Goal: Task Accomplishment & Management: Use online tool/utility

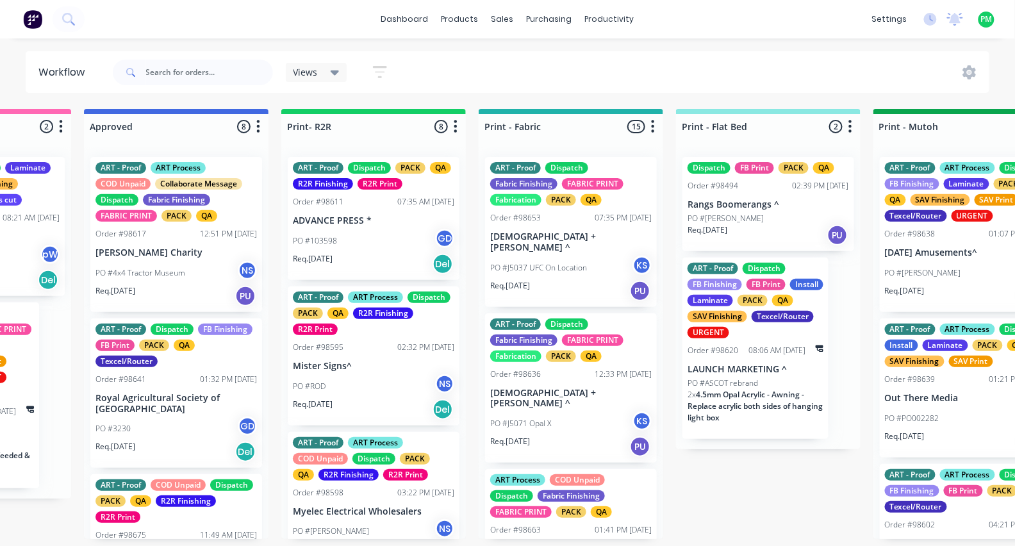
scroll to position [0, 1335]
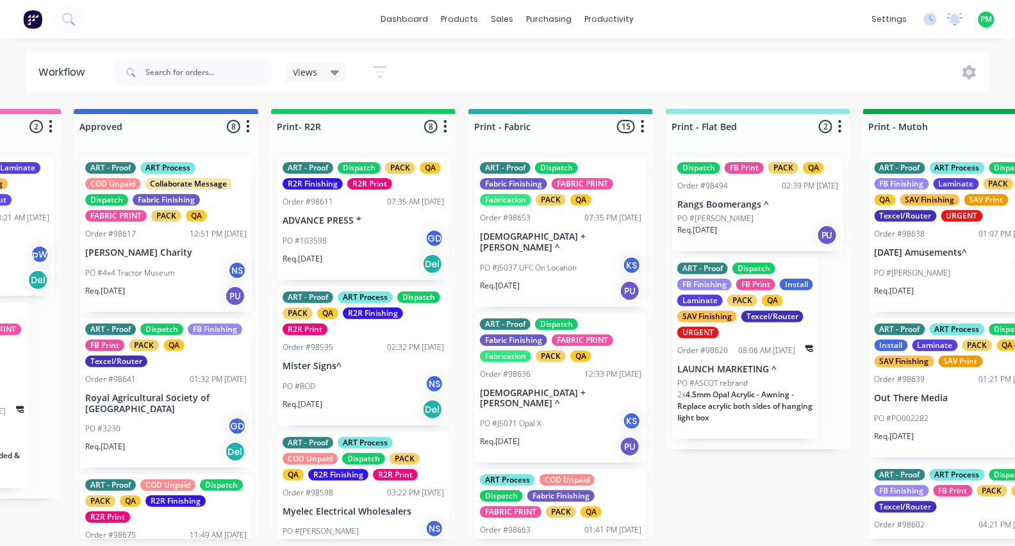
click at [720, 381] on p "PO #ASCOT rebrand" at bounding box center [712, 383] width 70 height 12
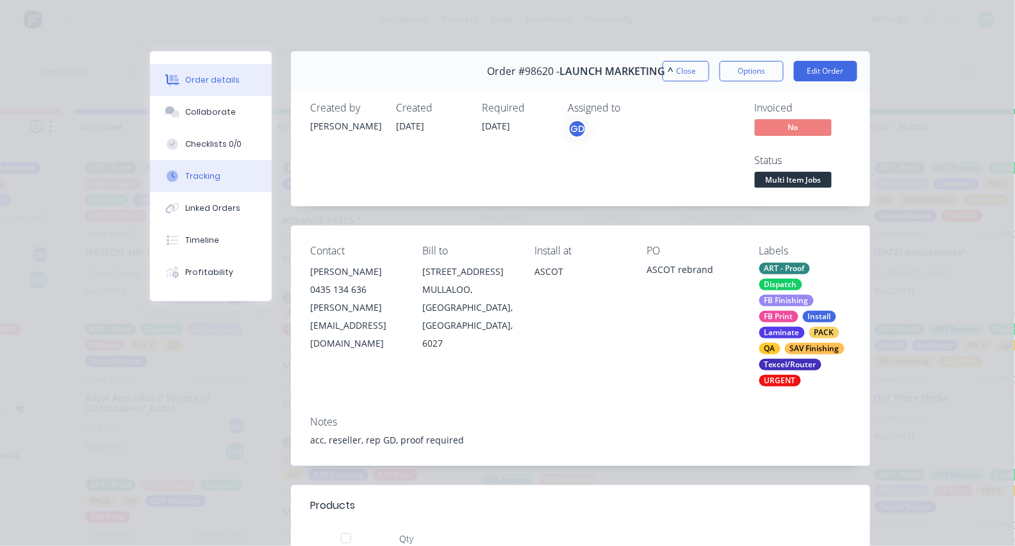
click at [184, 179] on button "Tracking" at bounding box center [211, 176] width 122 height 32
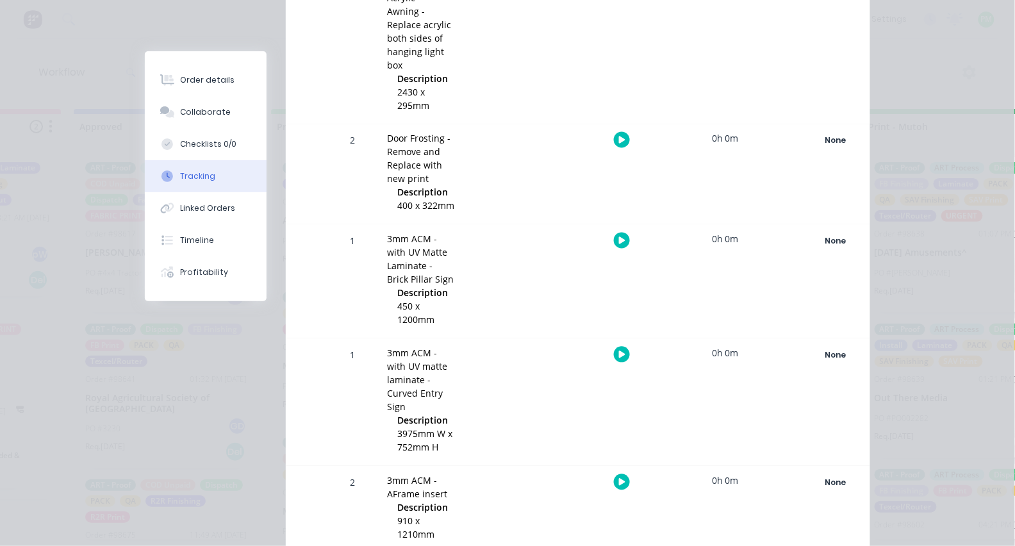
scroll to position [602, 0]
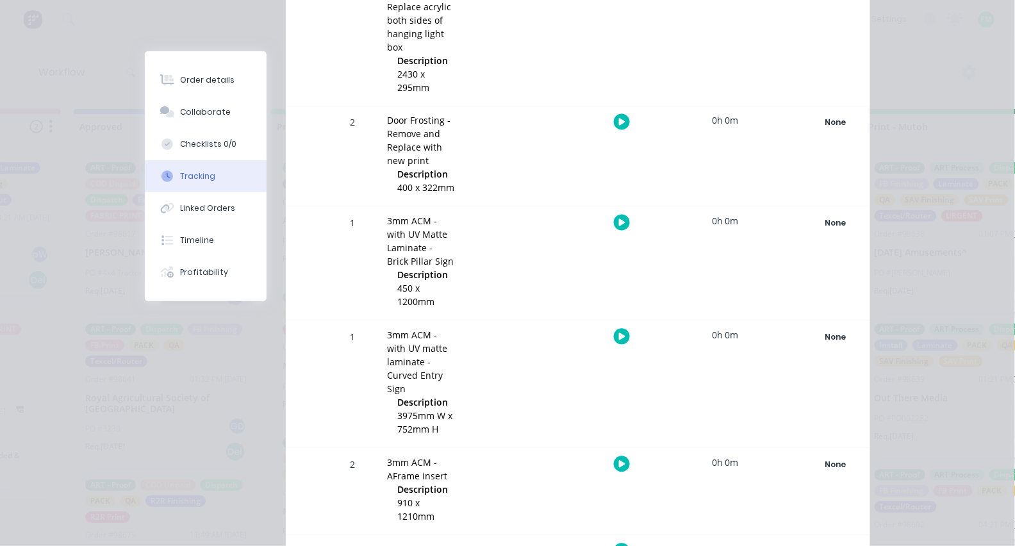
click at [619, 219] on icon "button" at bounding box center [622, 222] width 6 height 7
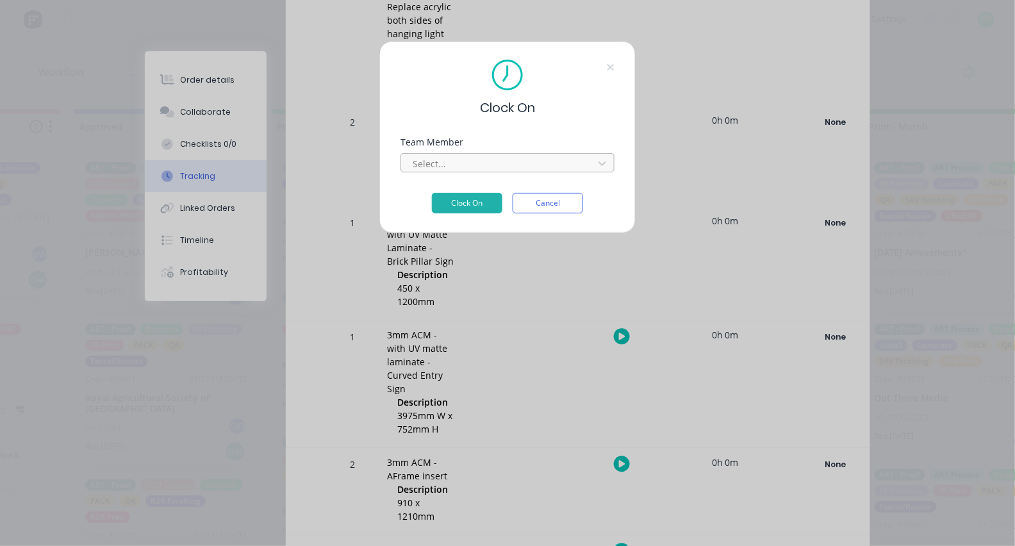
click at [441, 169] on div "Select..." at bounding box center [499, 163] width 173 height 13
type input "pro"
click at [467, 207] on button "Clock On" at bounding box center [467, 203] width 70 height 20
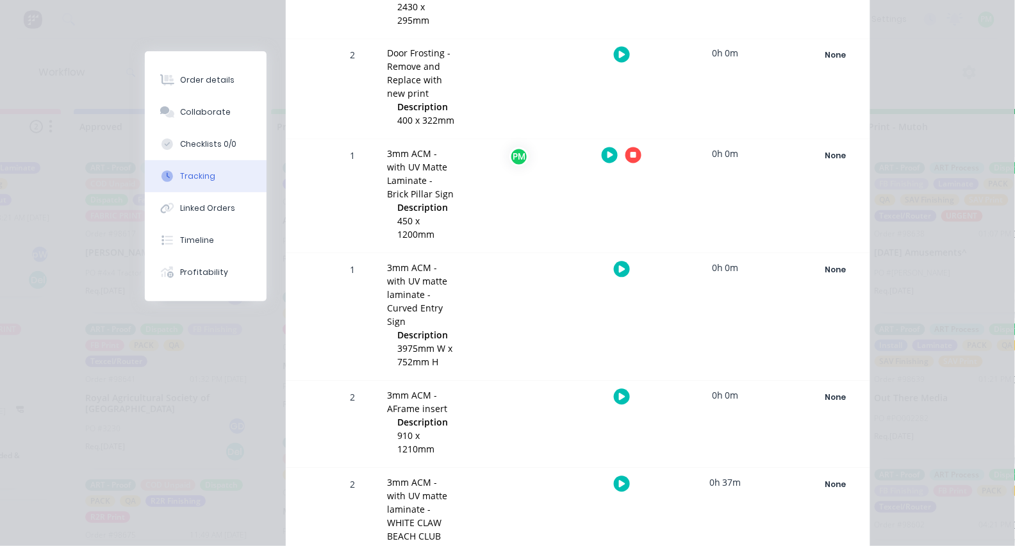
scroll to position [673, 0]
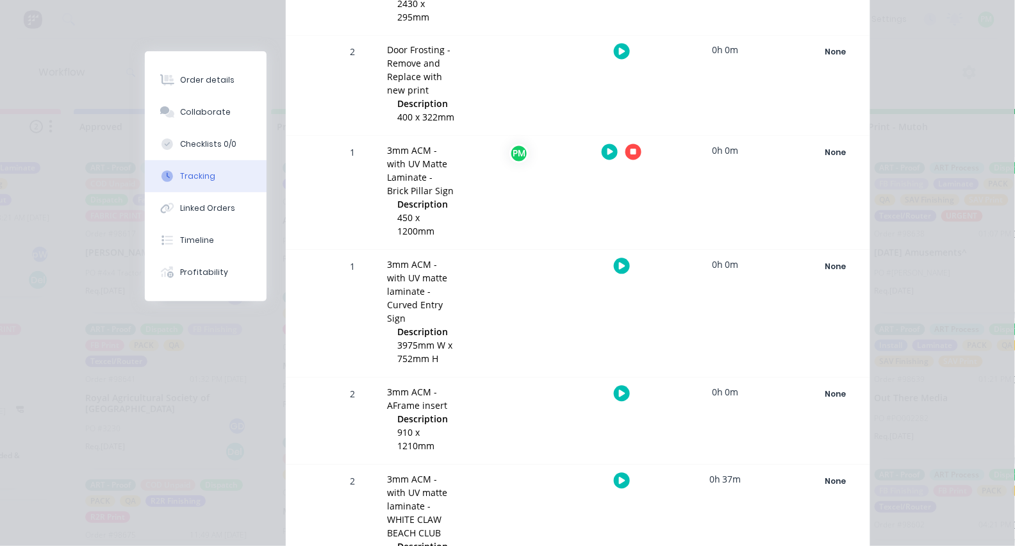
click at [619, 390] on icon "button" at bounding box center [622, 393] width 6 height 7
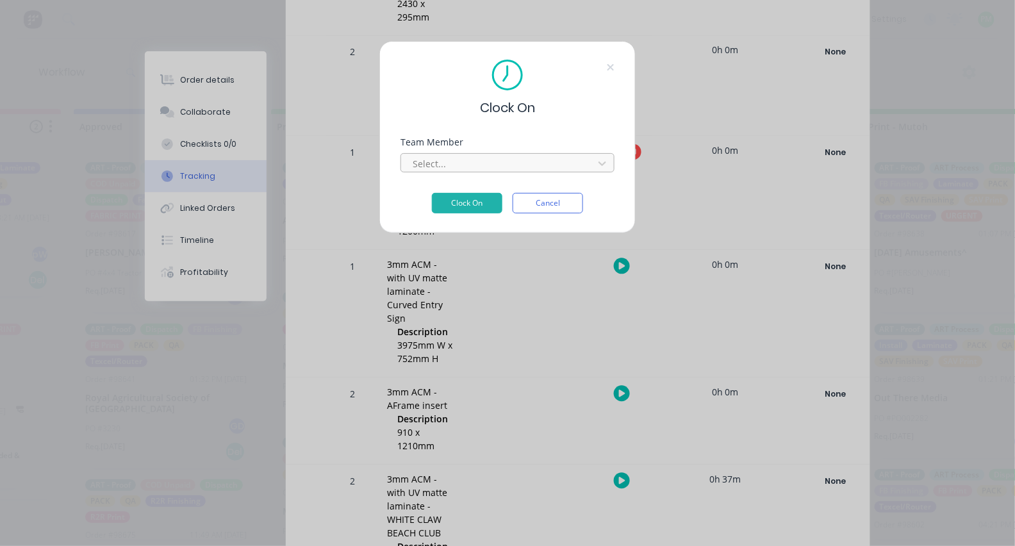
click at [507, 168] on div at bounding box center [499, 164] width 176 height 16
type input "pro"
click at [467, 207] on button "Clock On" at bounding box center [467, 203] width 70 height 20
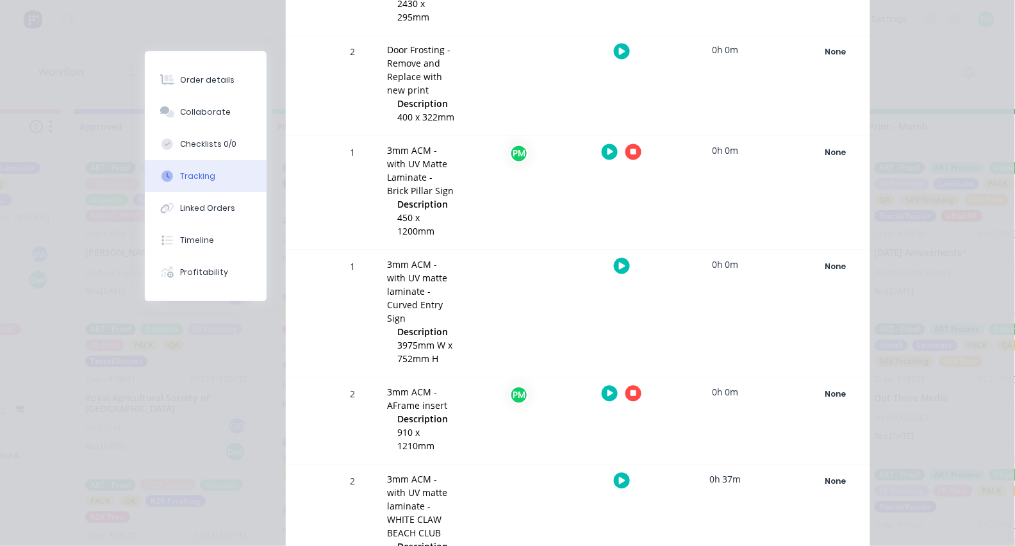
click at [634, 149] on icon "button" at bounding box center [633, 152] width 6 height 6
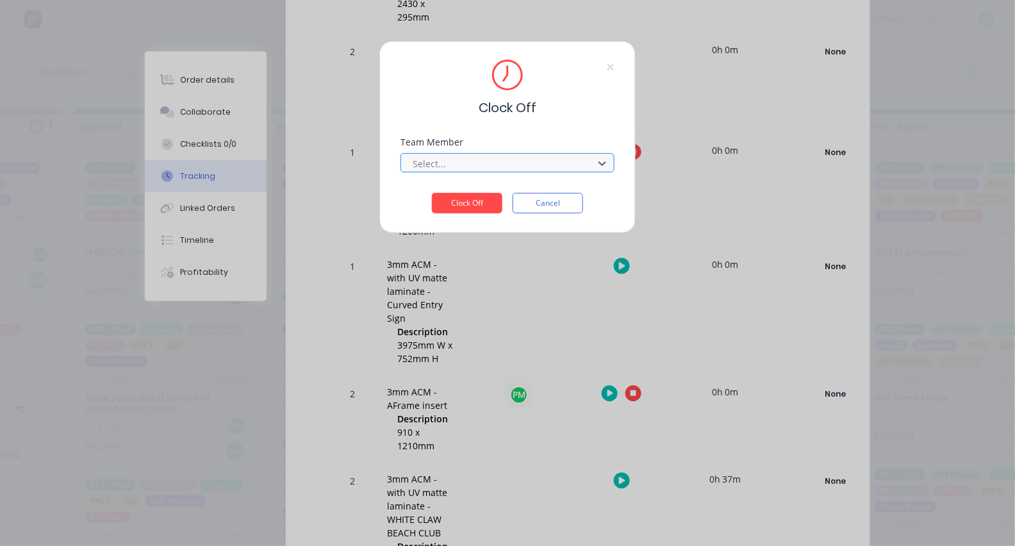
click at [515, 168] on div at bounding box center [499, 164] width 176 height 16
type input "pro"
click at [467, 207] on button "Clock Off" at bounding box center [467, 203] width 70 height 20
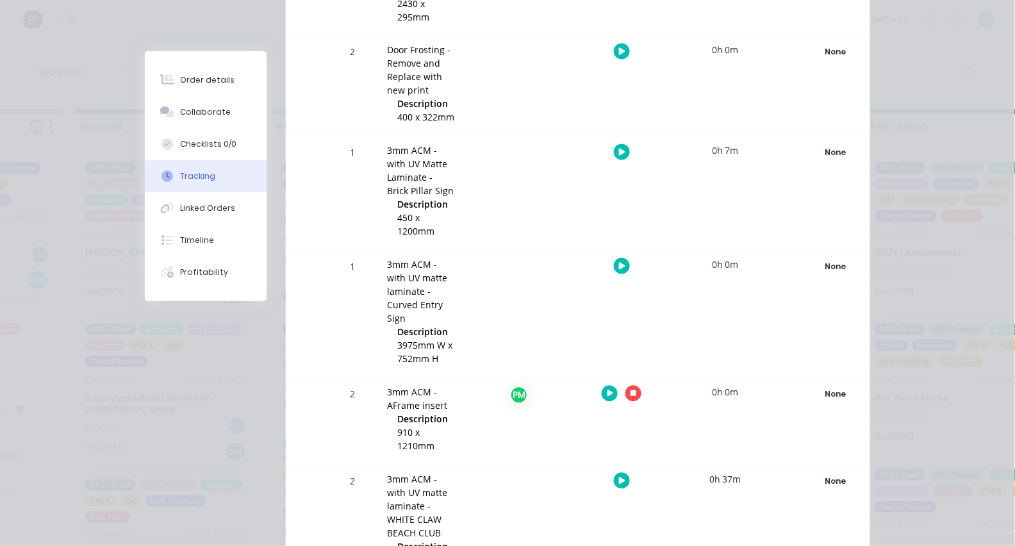
click at [630, 389] on icon "button" at bounding box center [633, 393] width 6 height 8
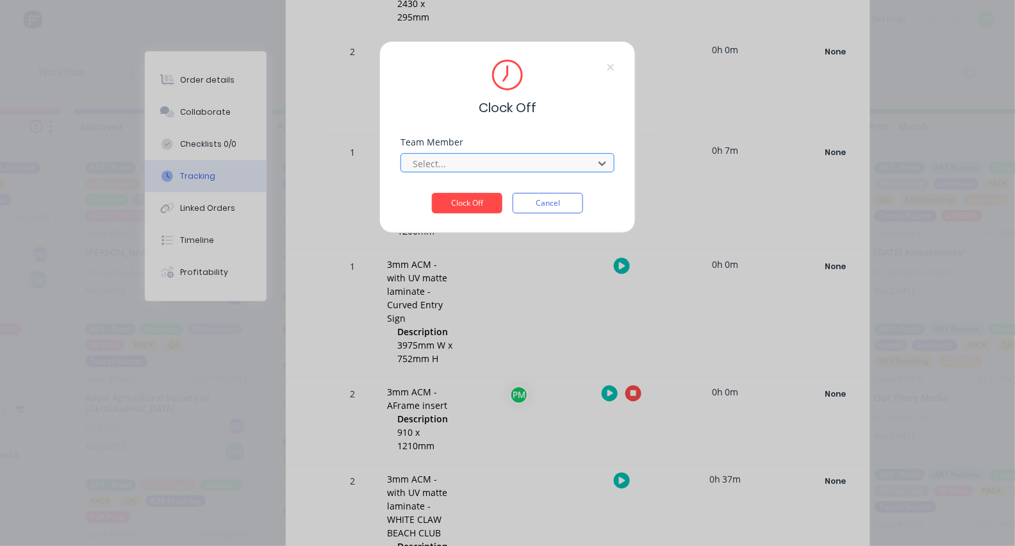
click at [509, 172] on div at bounding box center [499, 164] width 176 height 16
type input "pro"
click at [467, 207] on button "Clock Off" at bounding box center [467, 203] width 70 height 20
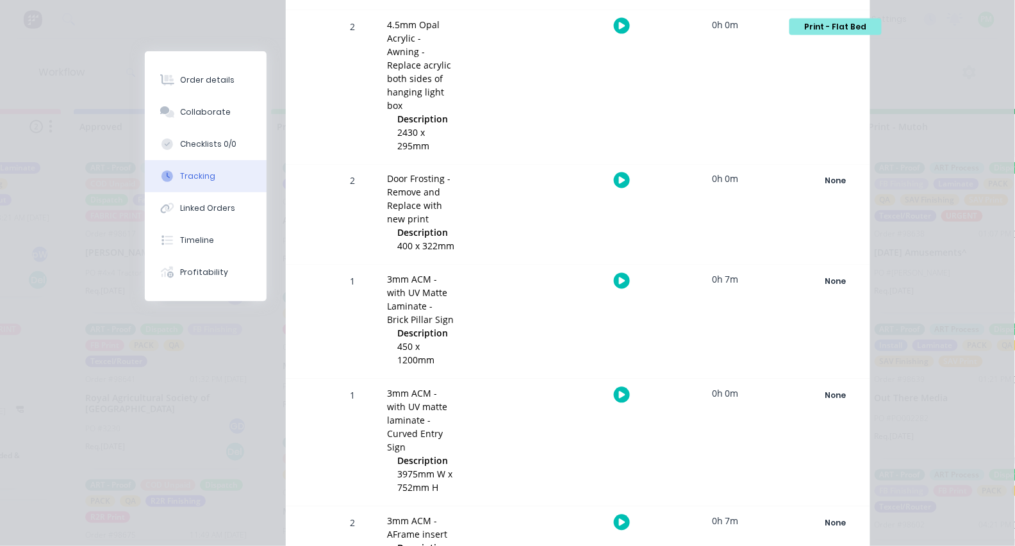
scroll to position [336, 0]
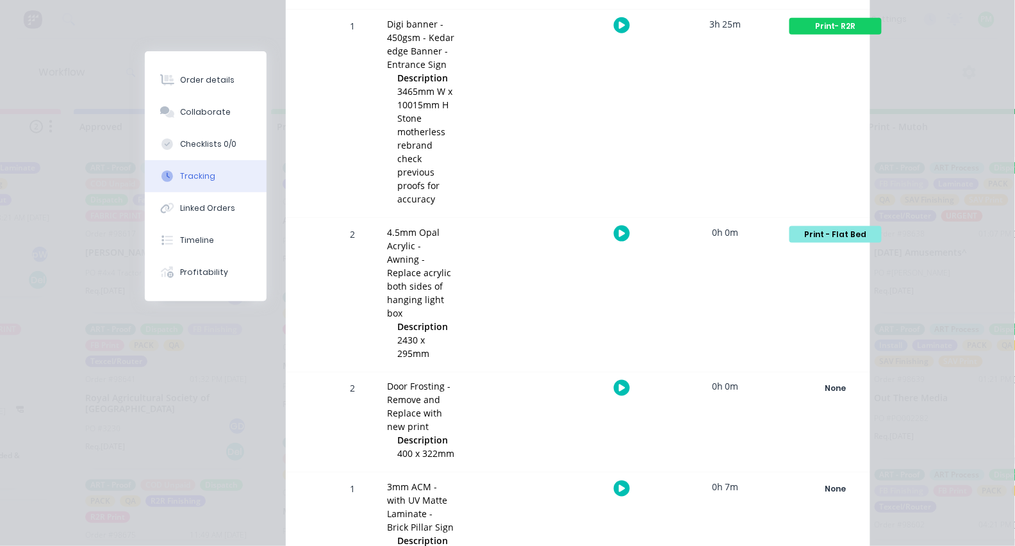
click at [625, 229] on icon "button" at bounding box center [622, 233] width 6 height 8
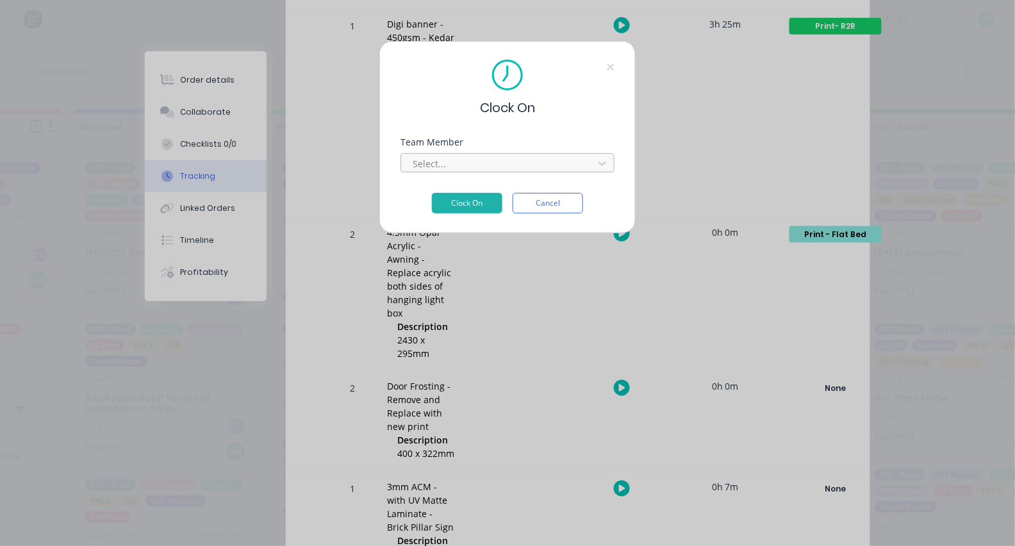
click at [491, 160] on div at bounding box center [499, 164] width 176 height 16
type input "pro"
click at [467, 207] on button "Clock On" at bounding box center [467, 203] width 70 height 20
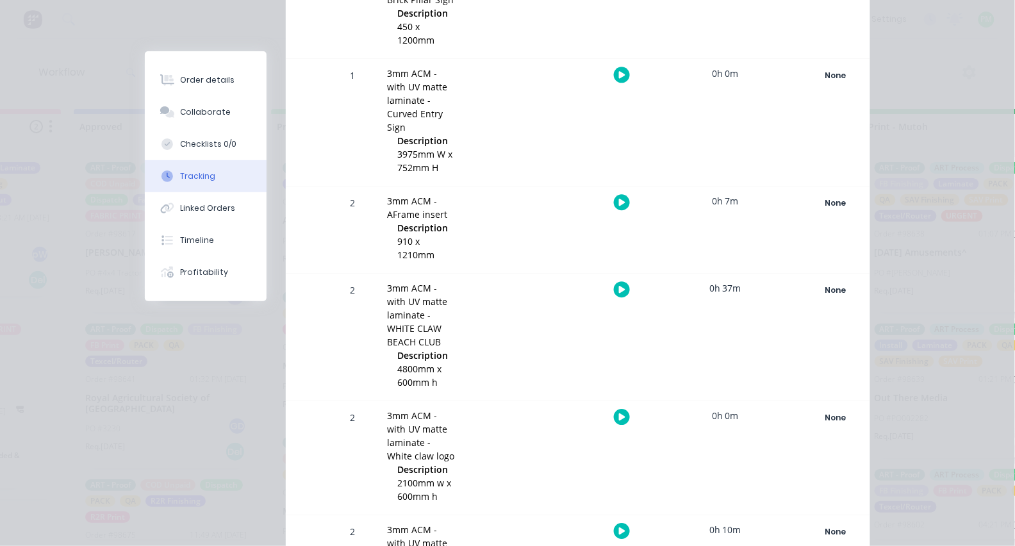
scroll to position [873, 0]
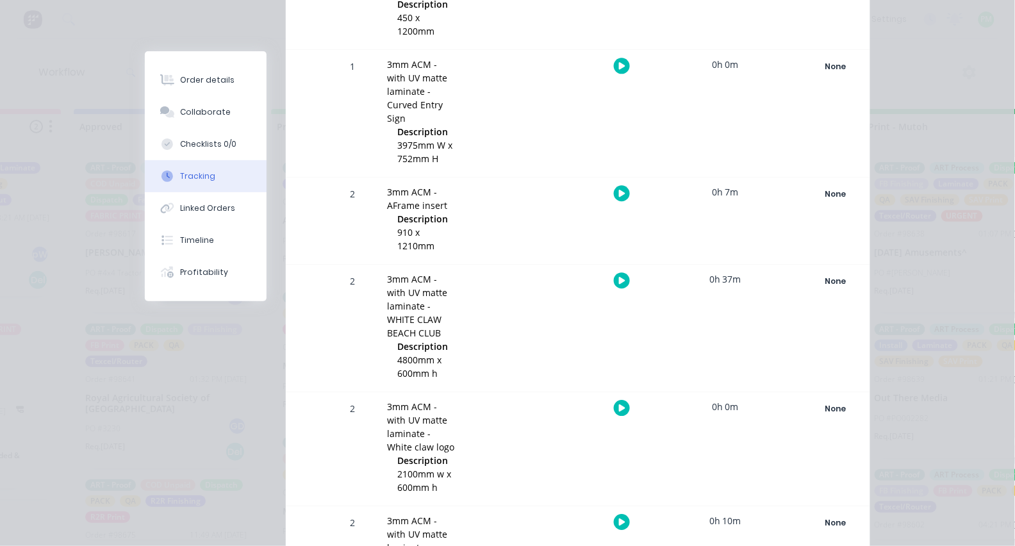
click at [616, 392] on div at bounding box center [621, 407] width 96 height 31
click at [620, 404] on icon "button" at bounding box center [622, 408] width 6 height 8
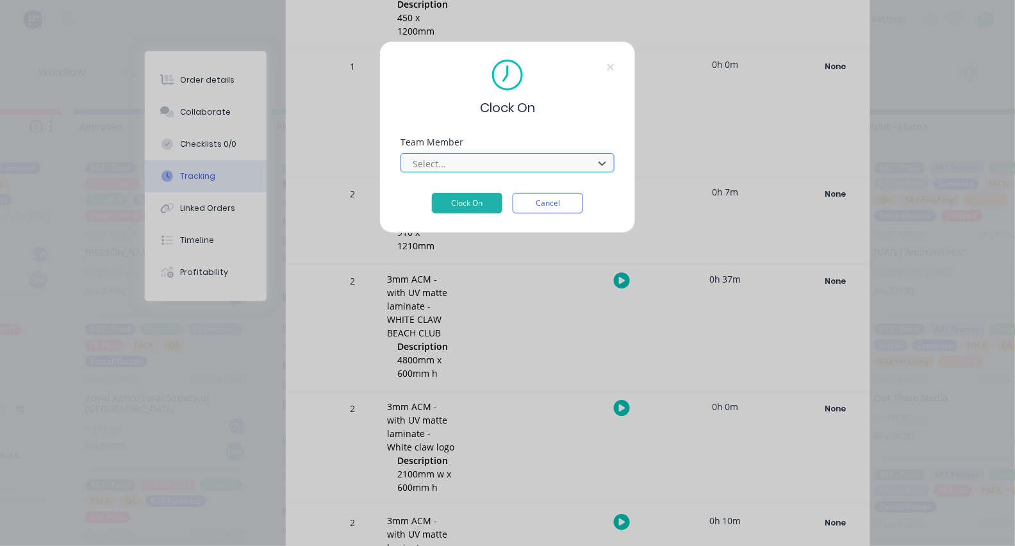
click at [472, 167] on div at bounding box center [499, 164] width 176 height 16
type input "pro"
click at [467, 207] on button "Clock On" at bounding box center [467, 203] width 70 height 20
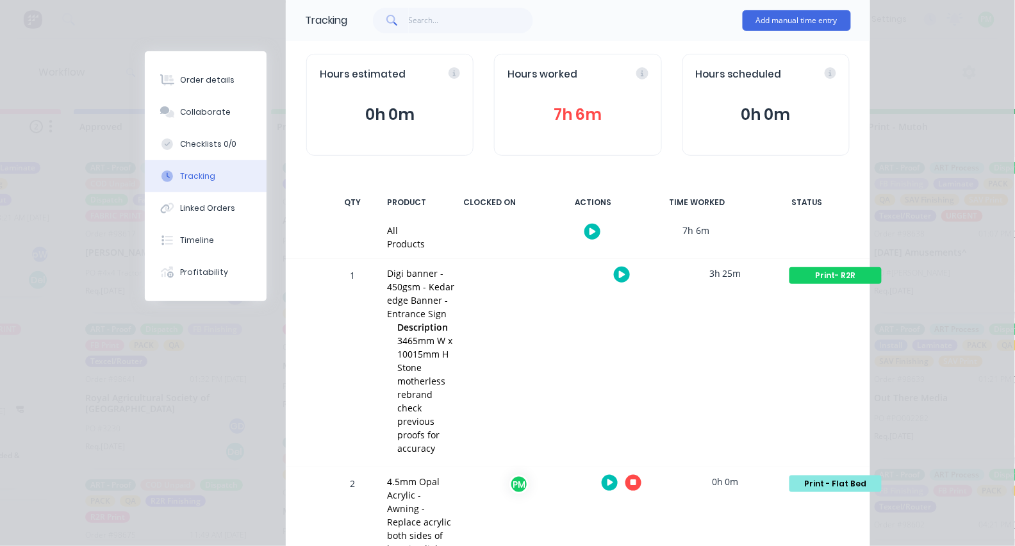
scroll to position [103, 0]
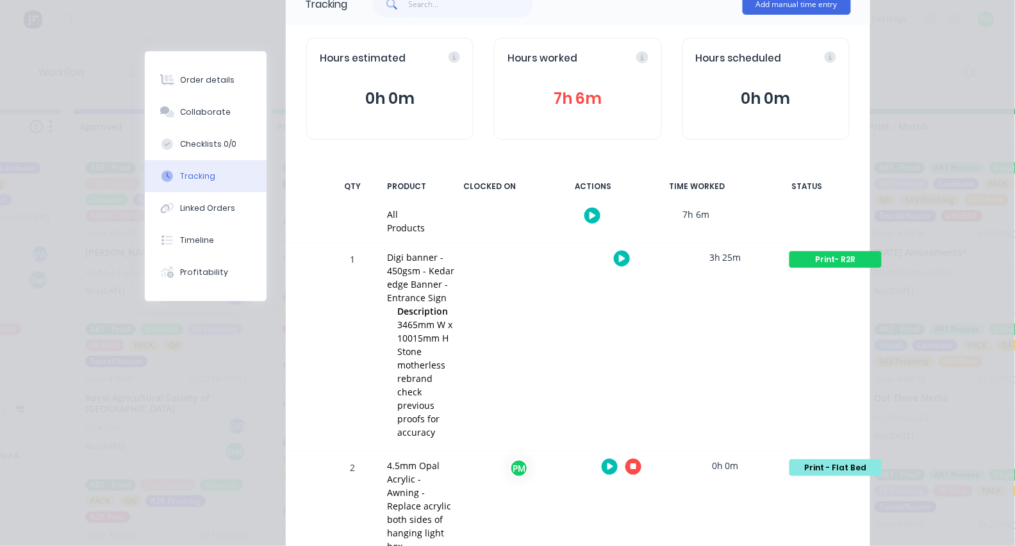
click at [630, 462] on icon "button" at bounding box center [633, 466] width 6 height 8
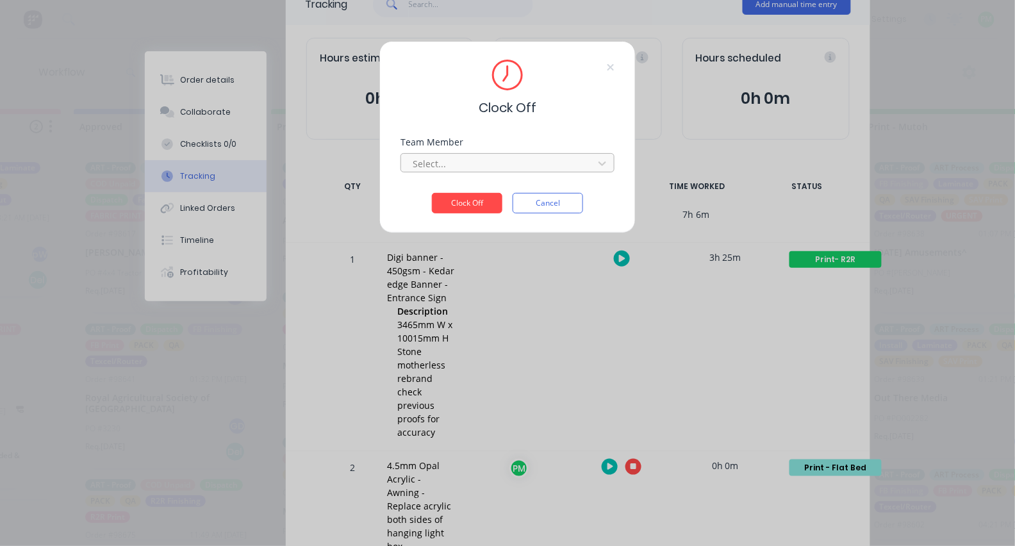
click at [503, 159] on div "Select..." at bounding box center [498, 163] width 183 height 19
type input "pro"
click at [467, 207] on button "Clock Off" at bounding box center [467, 203] width 70 height 20
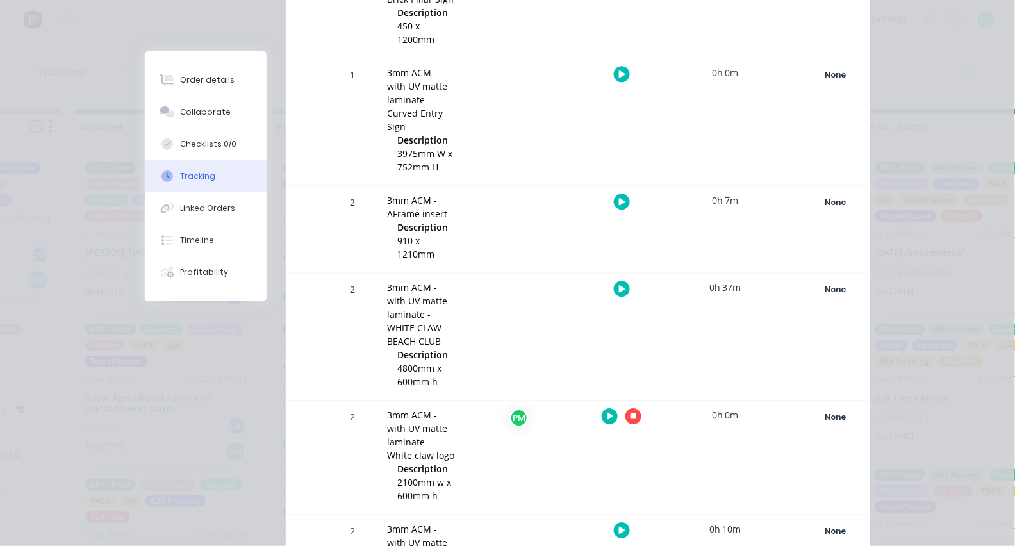
scroll to position [878, 0]
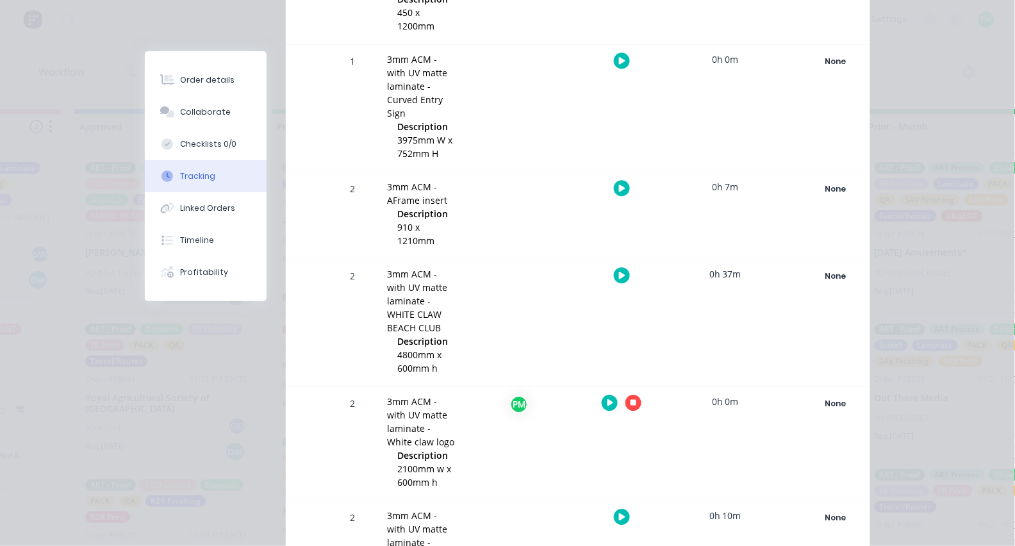
click at [626, 395] on button "button" at bounding box center [633, 403] width 16 height 16
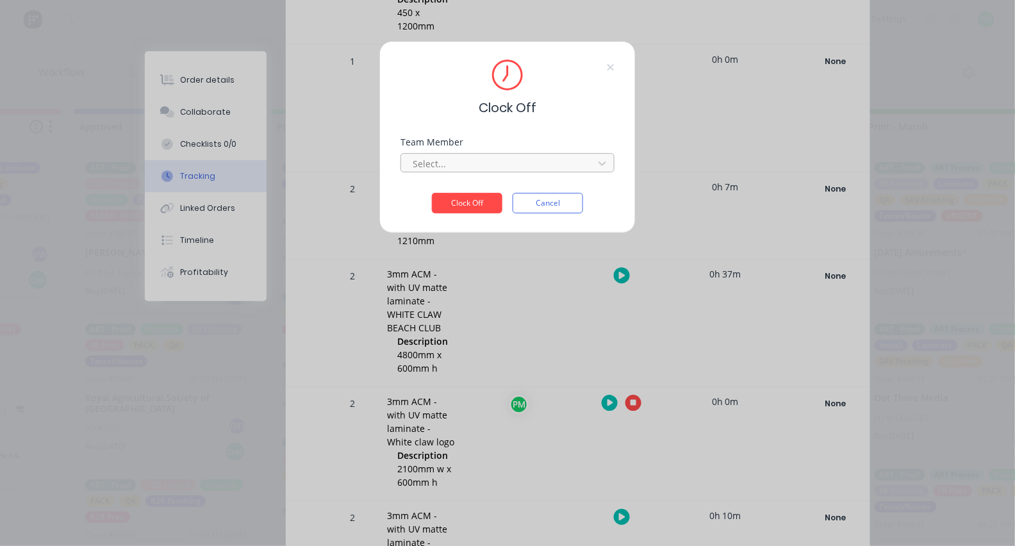
click at [537, 168] on div at bounding box center [499, 164] width 176 height 16
type input "pro"
click at [467, 207] on button "Clock Off" at bounding box center [467, 203] width 70 height 20
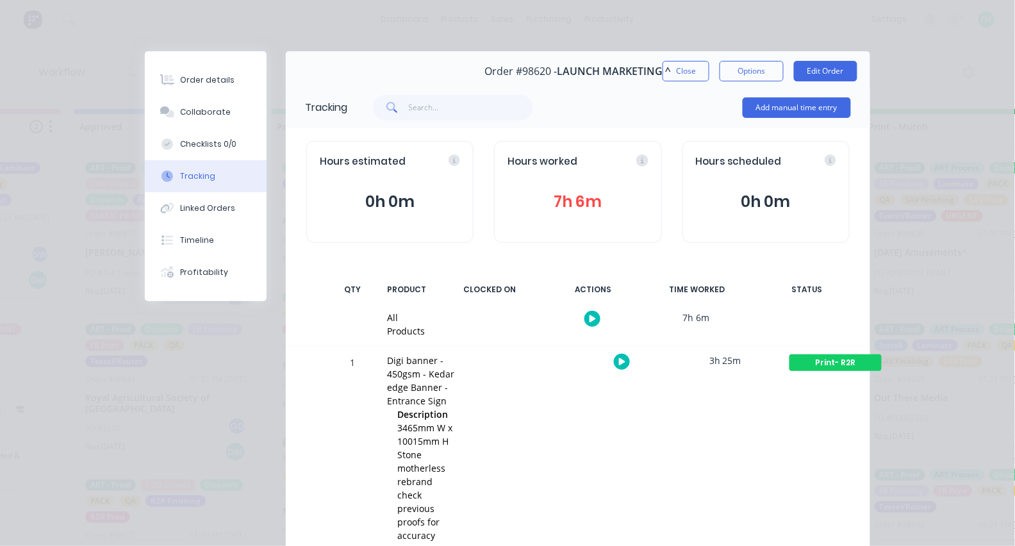
scroll to position [0, 0]
click at [680, 66] on button "Close" at bounding box center [685, 71] width 47 height 20
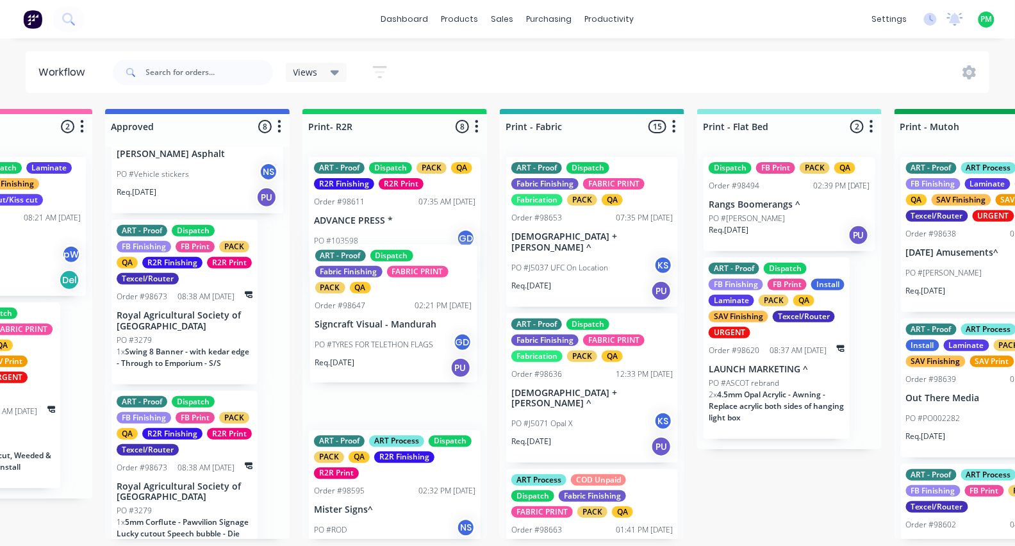
scroll to position [0, 1302]
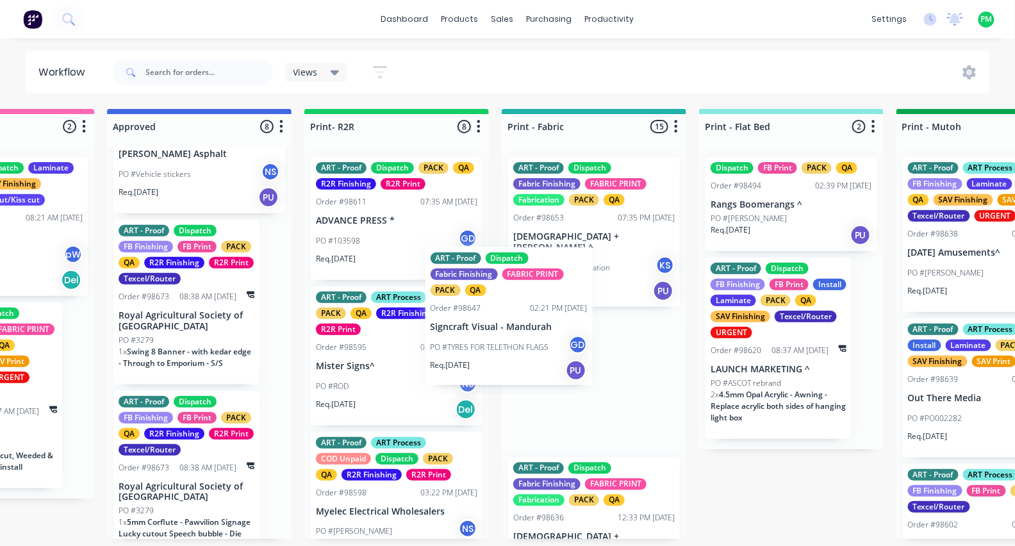
drag, startPoint x: 181, startPoint y: 305, endPoint x: 510, endPoint y: 355, distance: 332.4
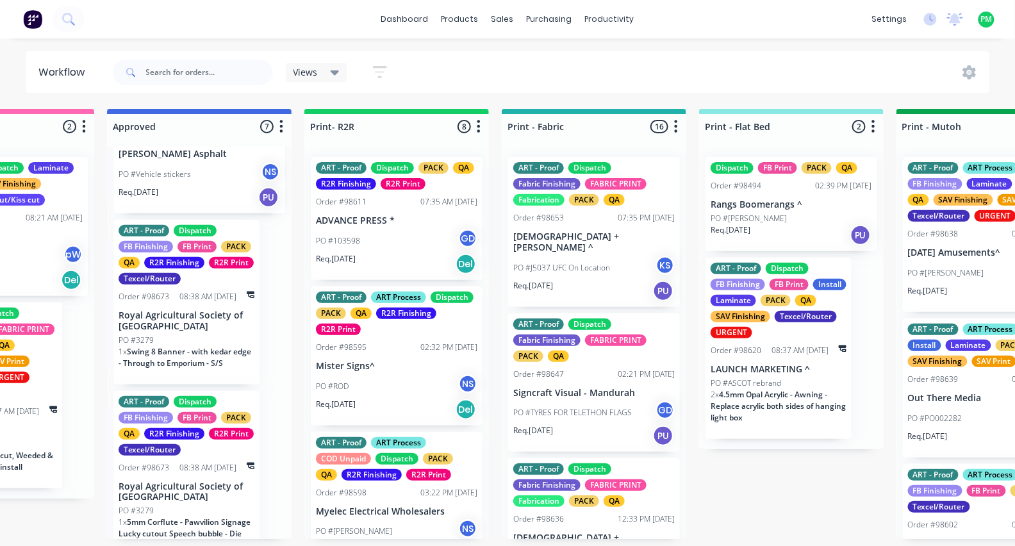
scroll to position [0, 1299]
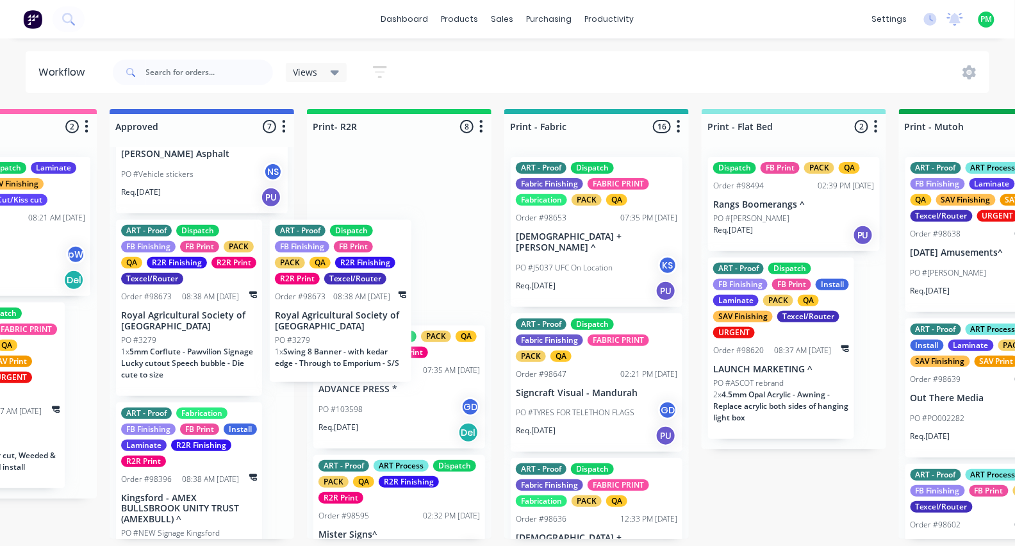
drag, startPoint x: 172, startPoint y: 310, endPoint x: 343, endPoint y: 334, distance: 172.1
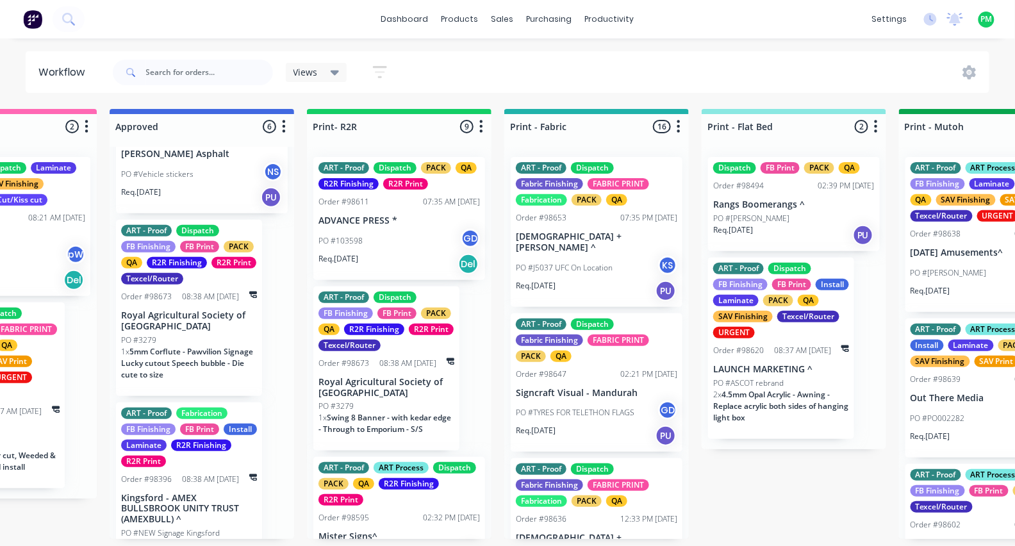
click at [177, 346] on span "5mm Corflute - Pawvilion Signage Lucky cutout Speech bubble - Die cute to size" at bounding box center [187, 363] width 132 height 34
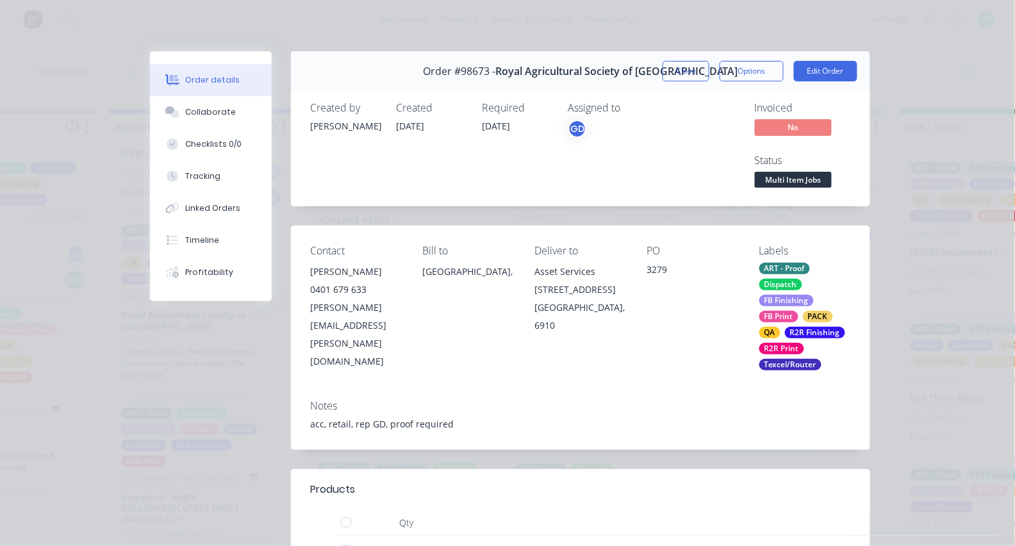
scroll to position [0, 0]
click at [204, 182] on div "Tracking" at bounding box center [203, 176] width 35 height 12
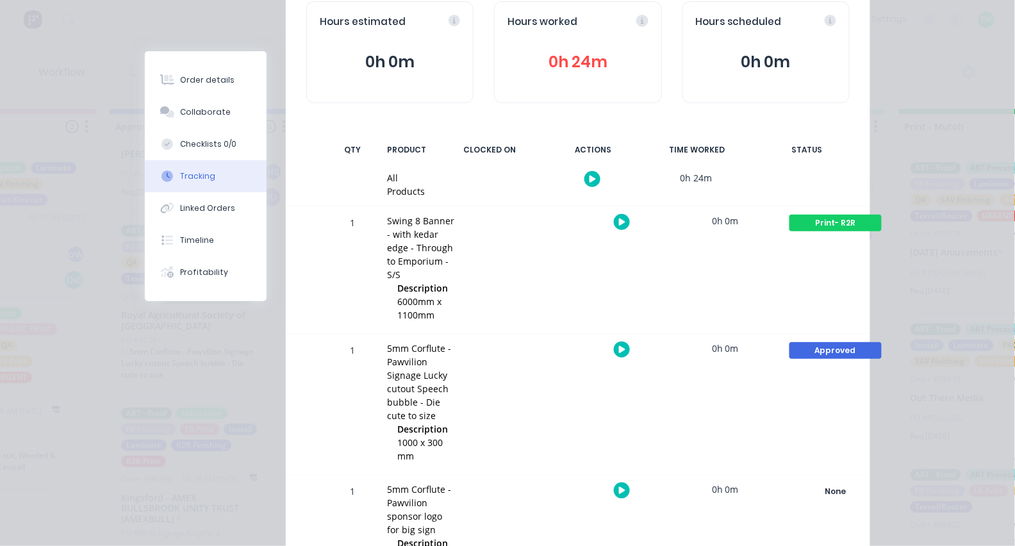
scroll to position [224, 0]
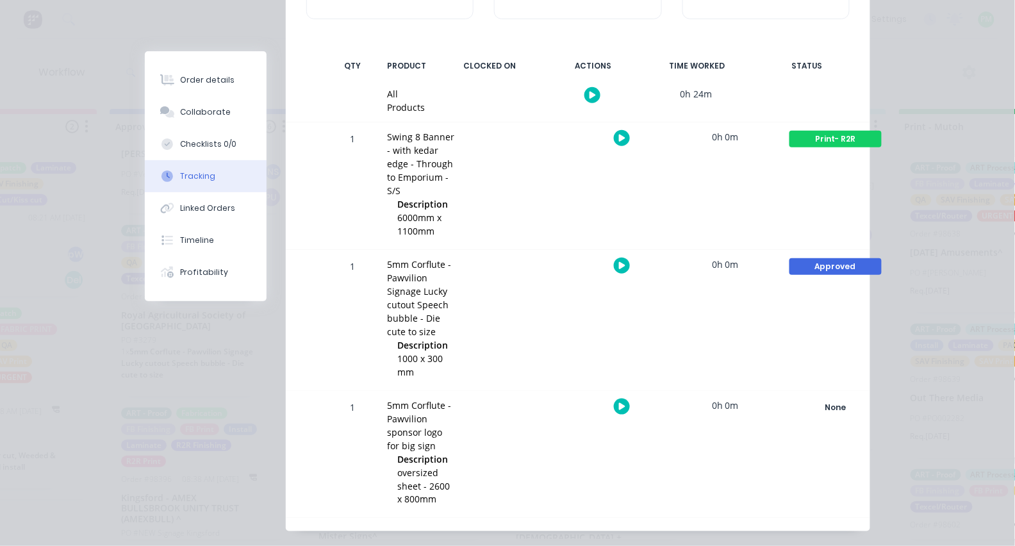
click at [623, 261] on icon "button" at bounding box center [622, 265] width 6 height 8
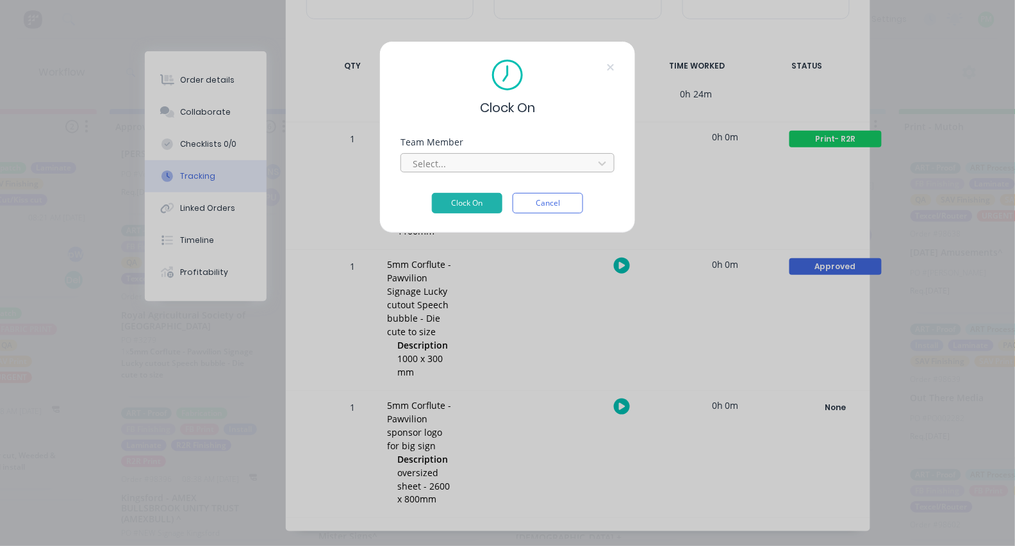
click at [552, 168] on div at bounding box center [499, 164] width 176 height 16
type input "pro"
click at [467, 207] on button "Clock On" at bounding box center [467, 203] width 70 height 20
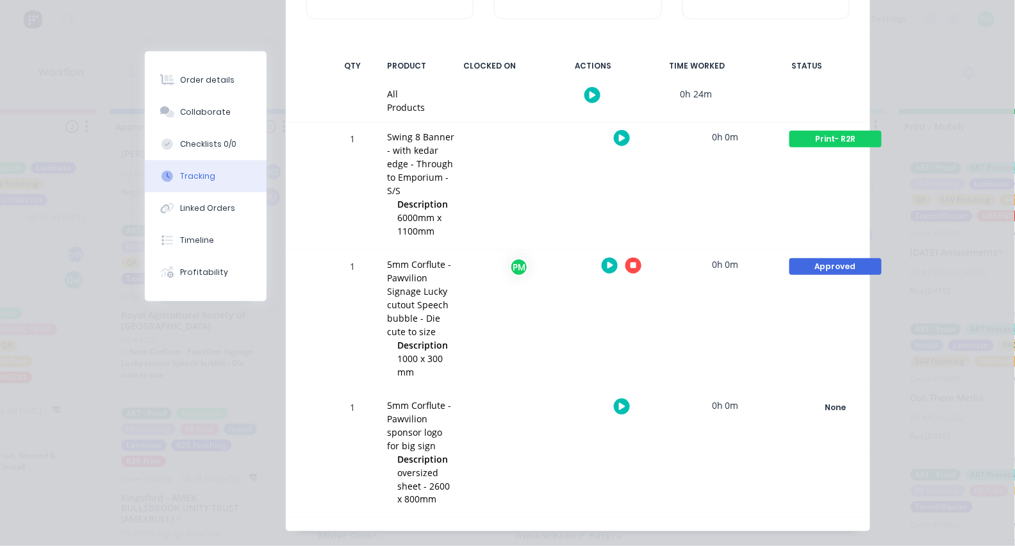
click at [619, 403] on icon "button" at bounding box center [622, 406] width 6 height 7
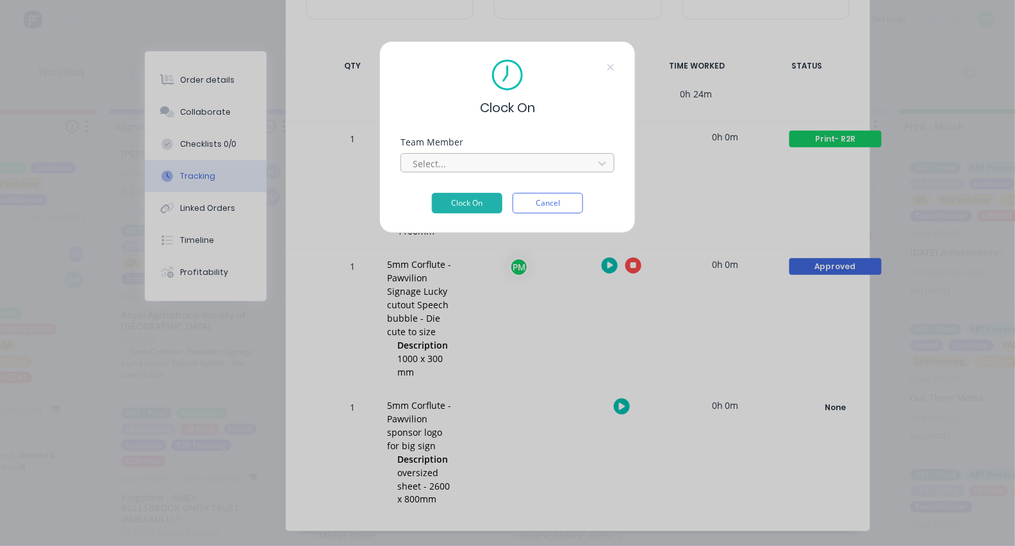
click at [448, 157] on div "Select..." at bounding box center [507, 162] width 214 height 19
type input "pro"
click at [467, 207] on button "Clock On" at bounding box center [467, 203] width 70 height 20
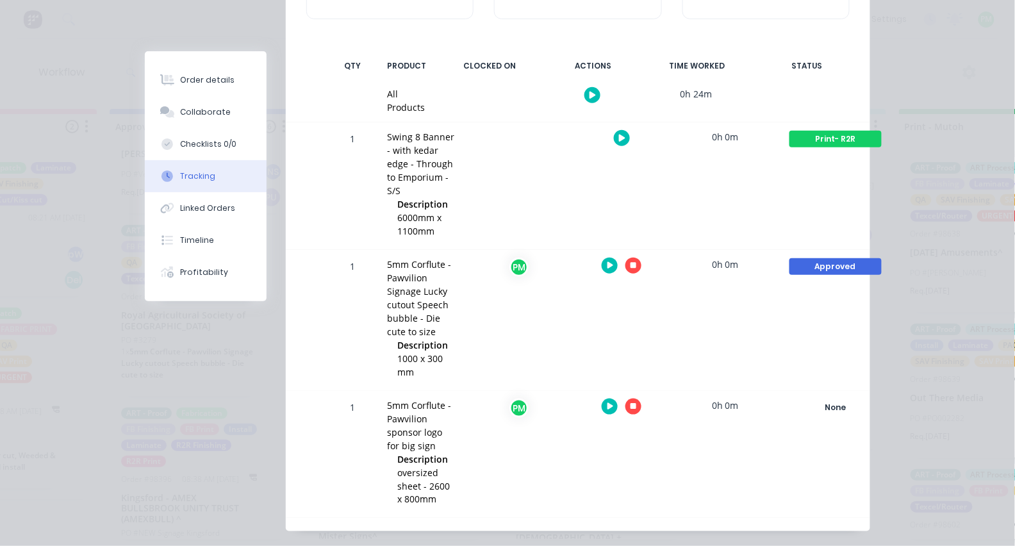
click at [830, 263] on div "Approved" at bounding box center [835, 266] width 92 height 17
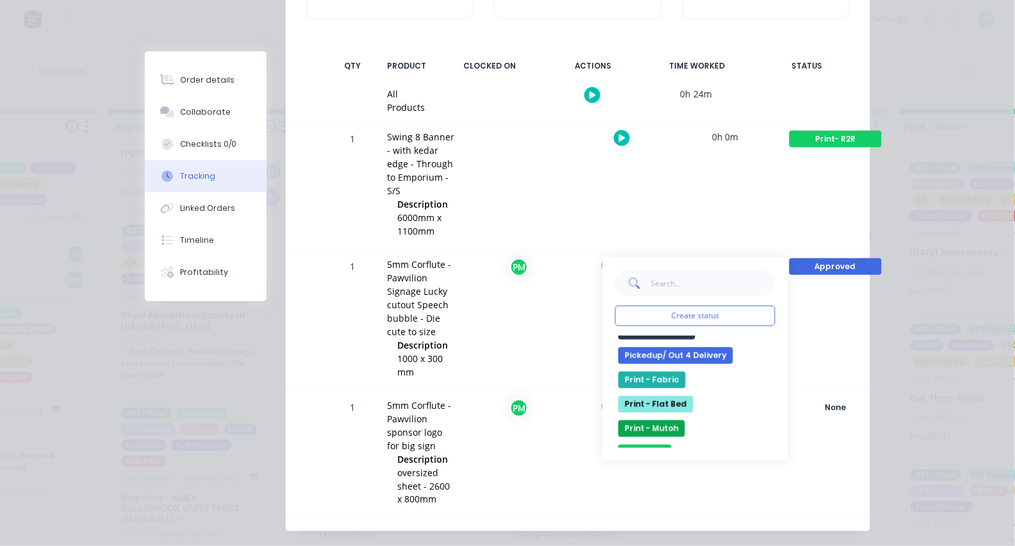
scroll to position [302, 0]
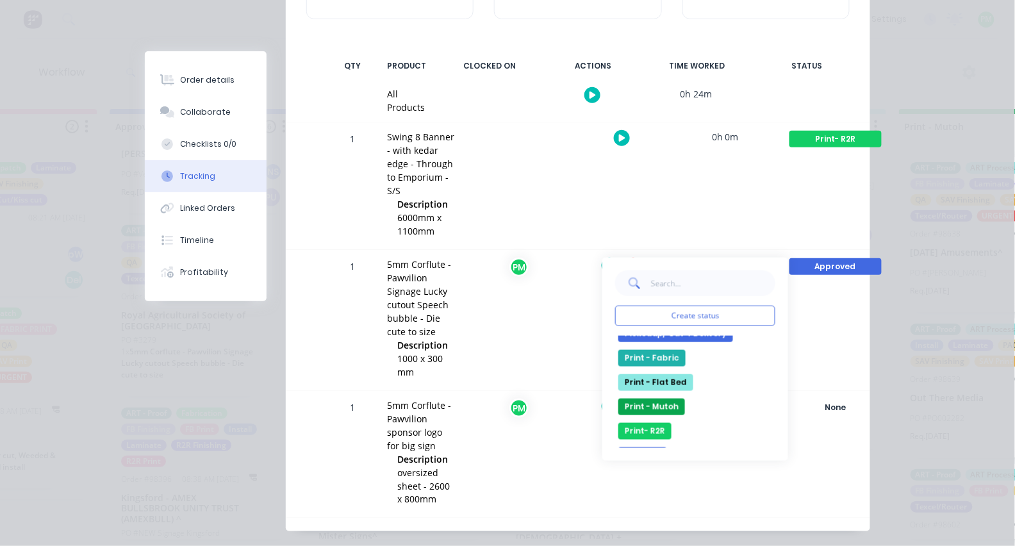
click at [668, 375] on button "Print - Flat Bed" at bounding box center [655, 382] width 75 height 17
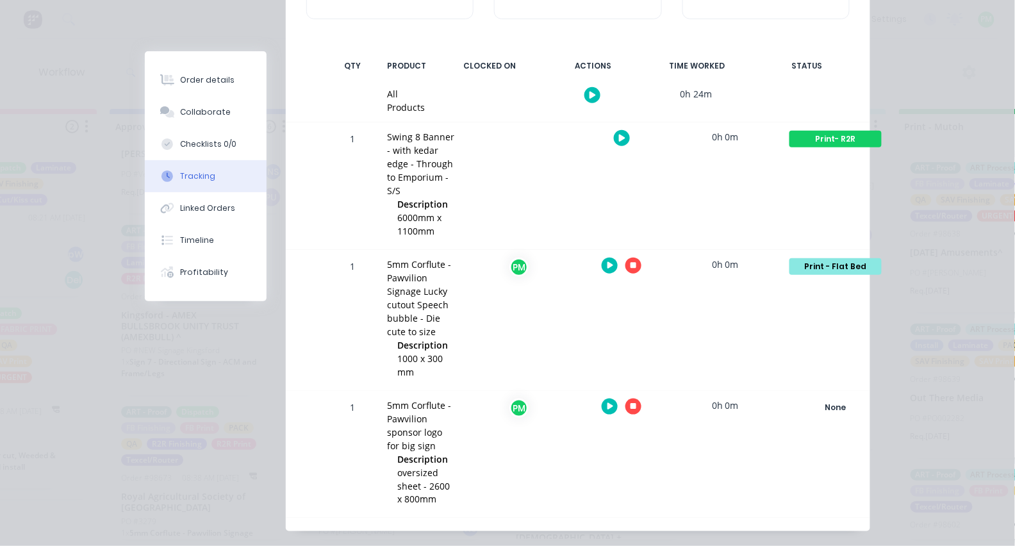
click at [630, 250] on div at bounding box center [621, 265] width 96 height 31
click at [634, 263] on icon "button" at bounding box center [633, 266] width 6 height 6
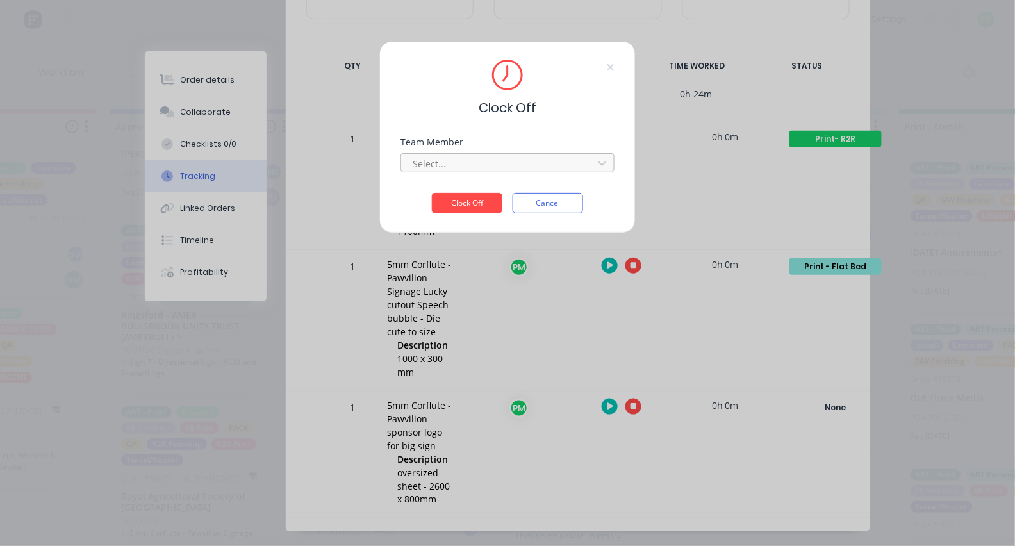
click at [485, 170] on div at bounding box center [499, 164] width 176 height 16
type input "pro"
click at [467, 207] on button "Clock Off" at bounding box center [467, 203] width 70 height 20
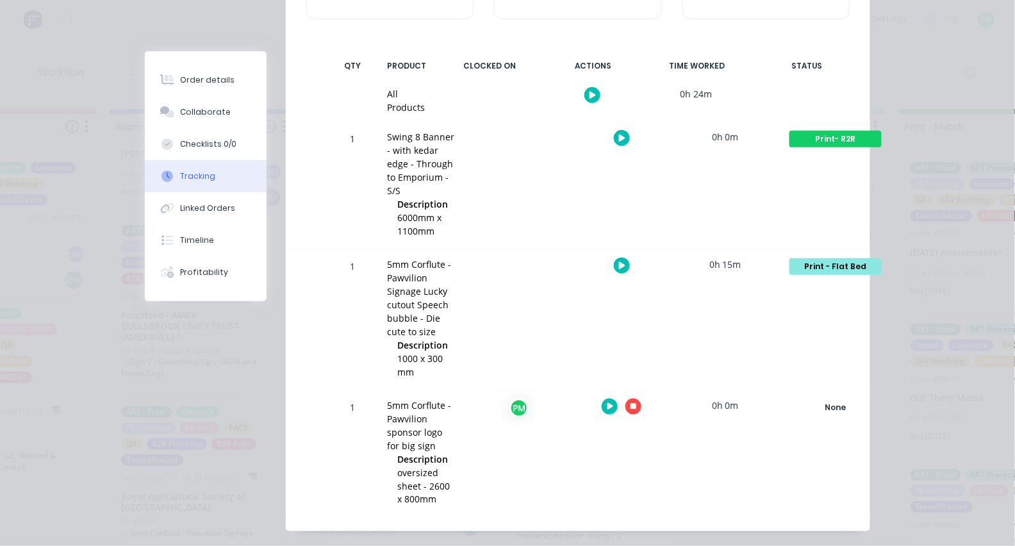
click at [634, 404] on icon "button" at bounding box center [633, 407] width 6 height 6
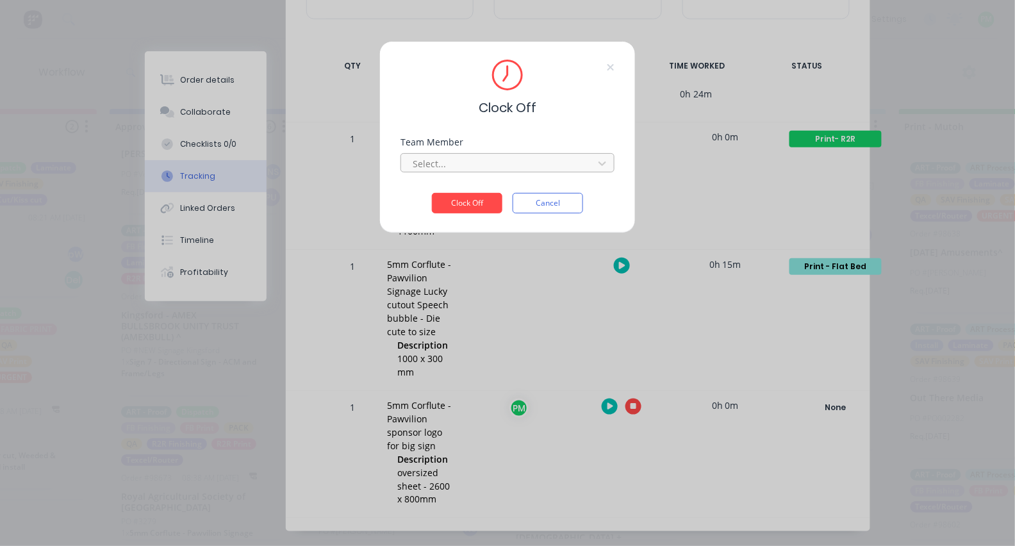
click at [518, 167] on div at bounding box center [499, 164] width 176 height 16
type input "pro"
click at [467, 207] on button "Clock Off" at bounding box center [467, 203] width 70 height 20
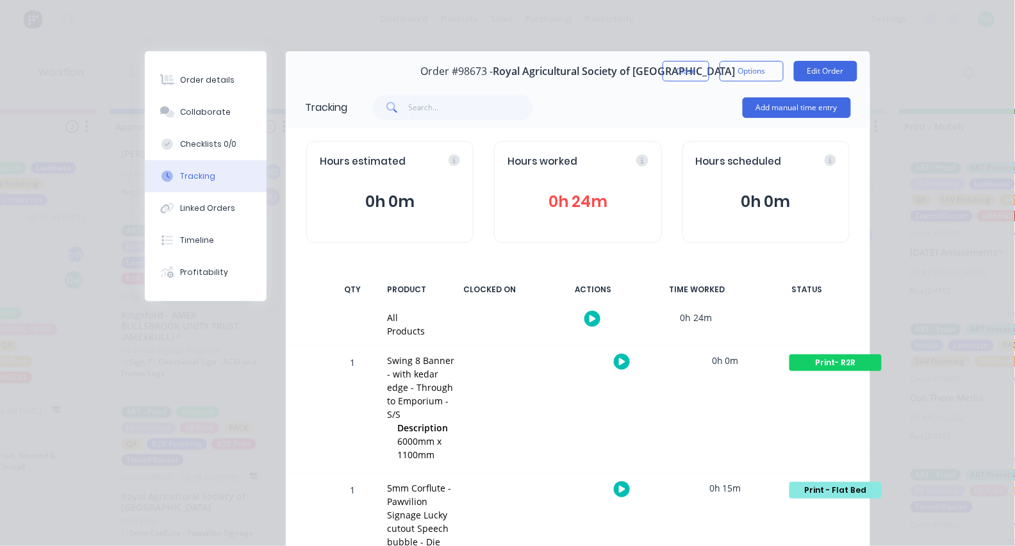
scroll to position [0, 0]
click at [671, 70] on button "Close" at bounding box center [685, 71] width 47 height 20
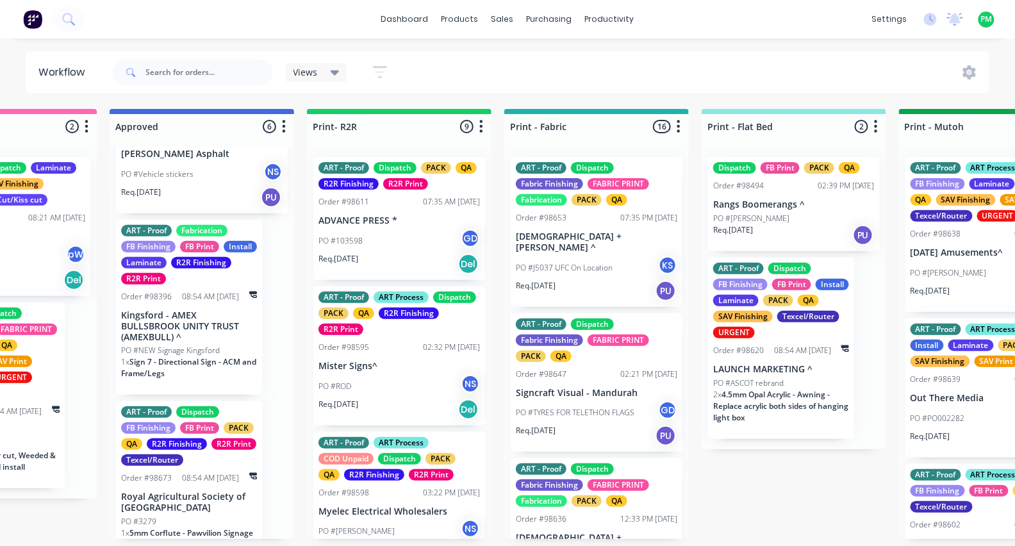
click at [767, 379] on p "PO #ASCOT rebrand" at bounding box center [748, 383] width 70 height 12
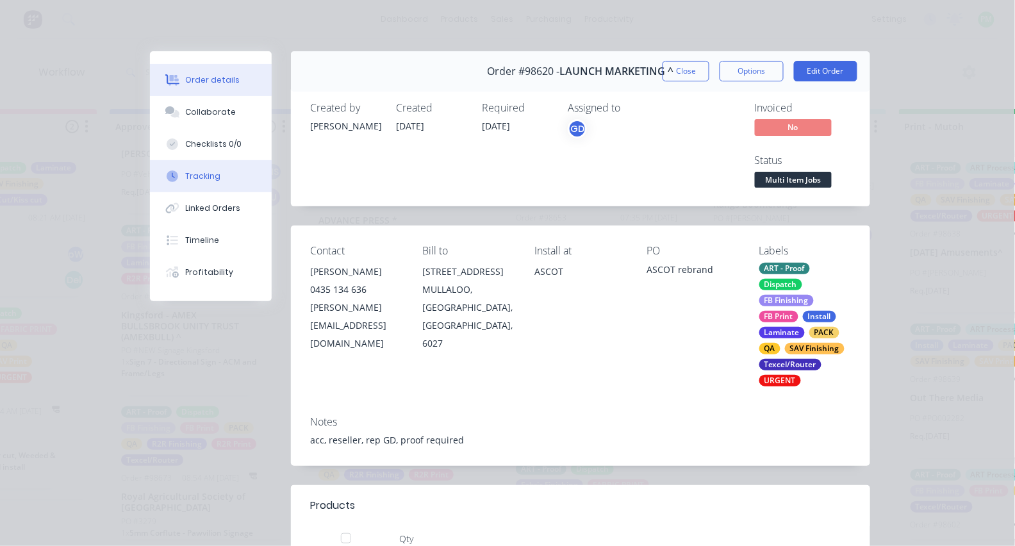
click at [216, 182] on div "Tracking" at bounding box center [203, 176] width 35 height 12
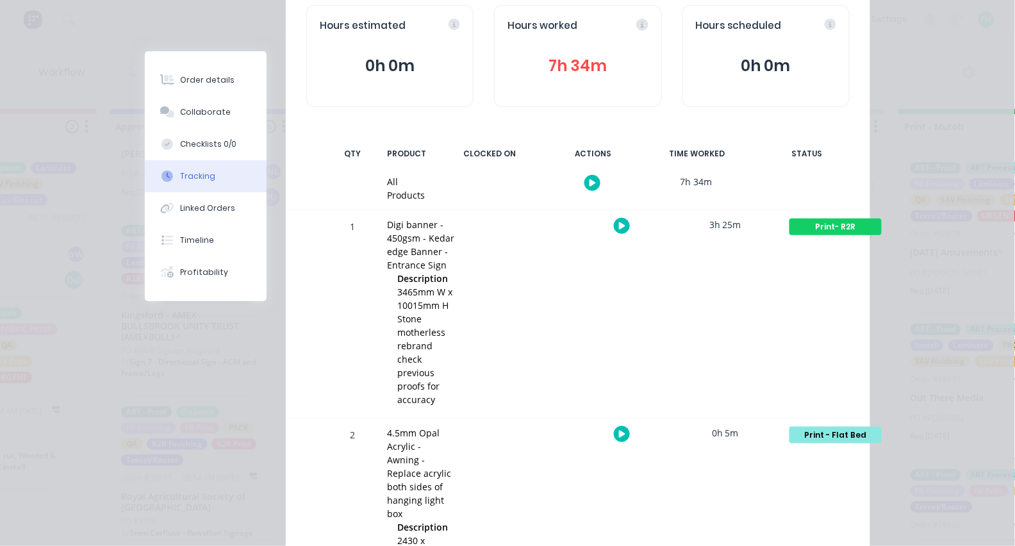
scroll to position [152, 0]
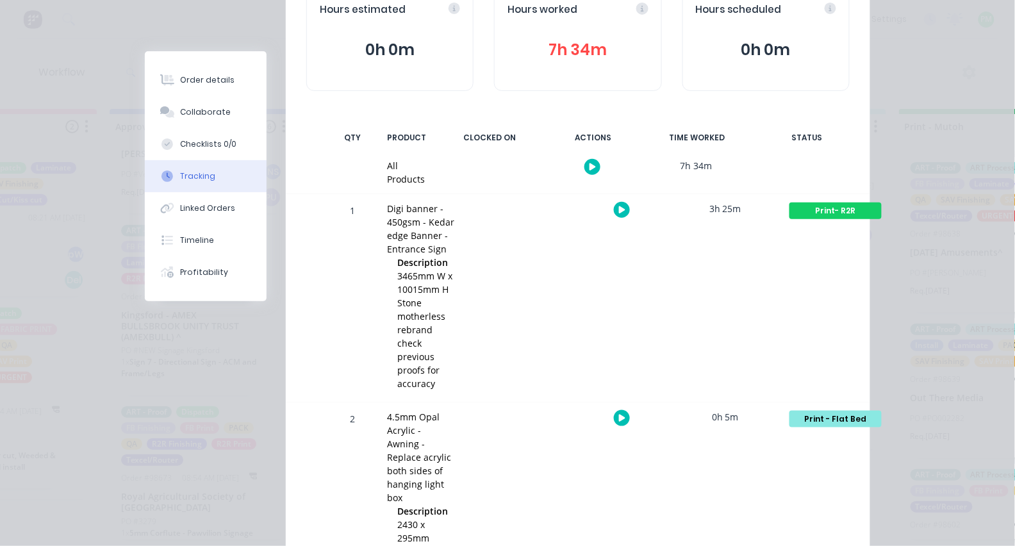
click at [810, 411] on div "Print - Flat Bed" at bounding box center [835, 419] width 92 height 17
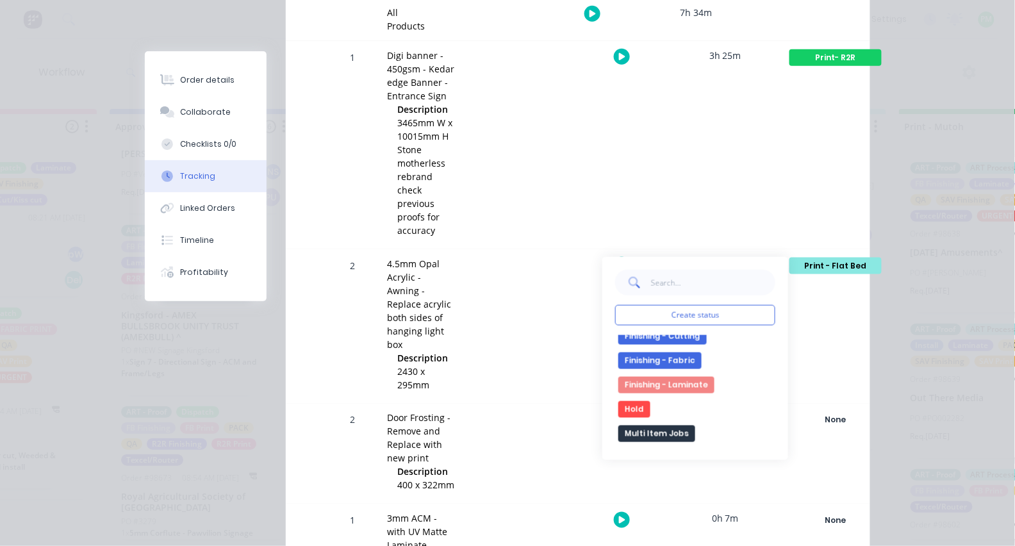
scroll to position [176, 0]
click at [665, 379] on button "Finishing - Laminate" at bounding box center [666, 387] width 96 height 17
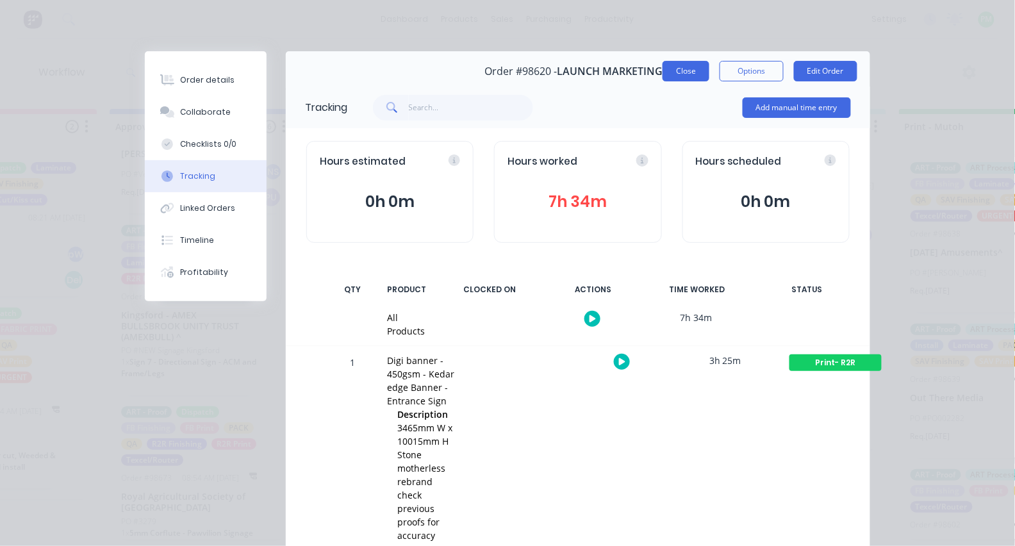
scroll to position [0, 0]
click at [695, 71] on button "Close" at bounding box center [685, 71] width 47 height 20
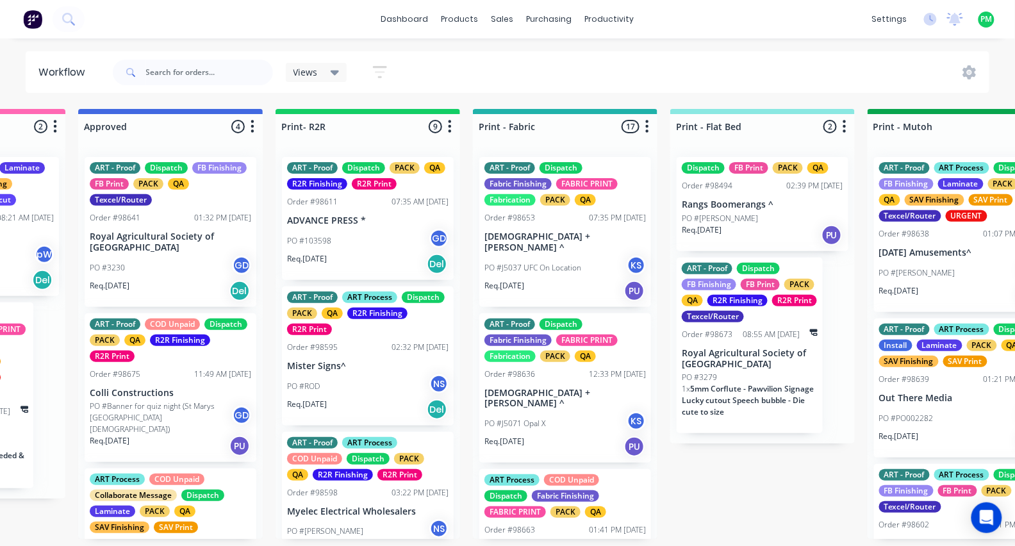
scroll to position [0, 1370]
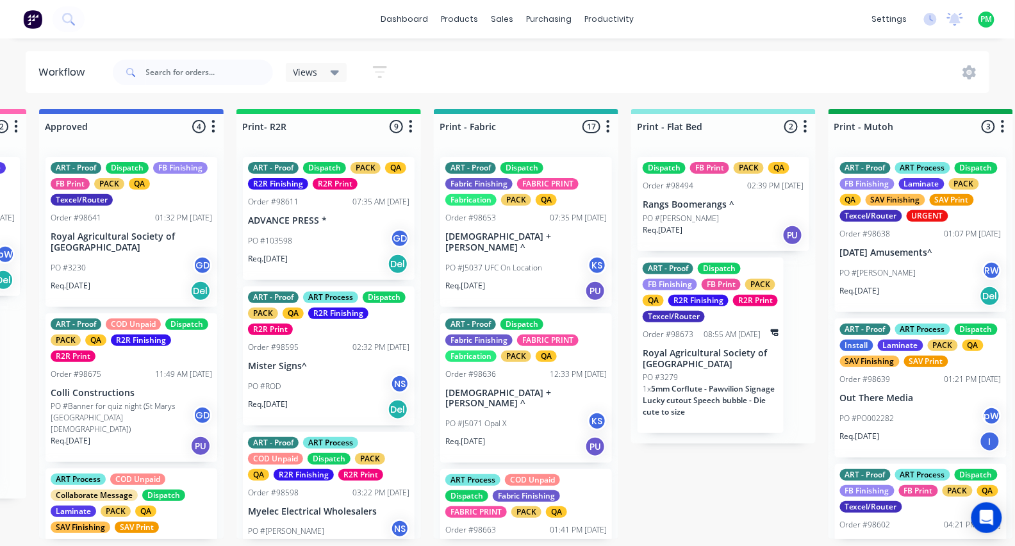
click at [699, 366] on p "Royal Agricultural Society of [GEOGRAPHIC_DATA]" at bounding box center [710, 359] width 136 height 22
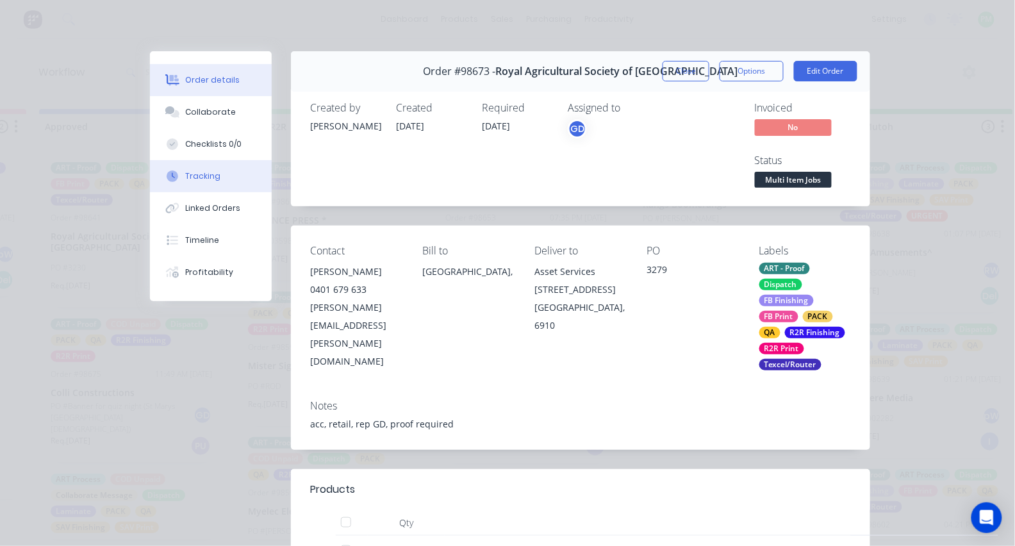
click at [213, 177] on div "Tracking" at bounding box center [203, 176] width 35 height 12
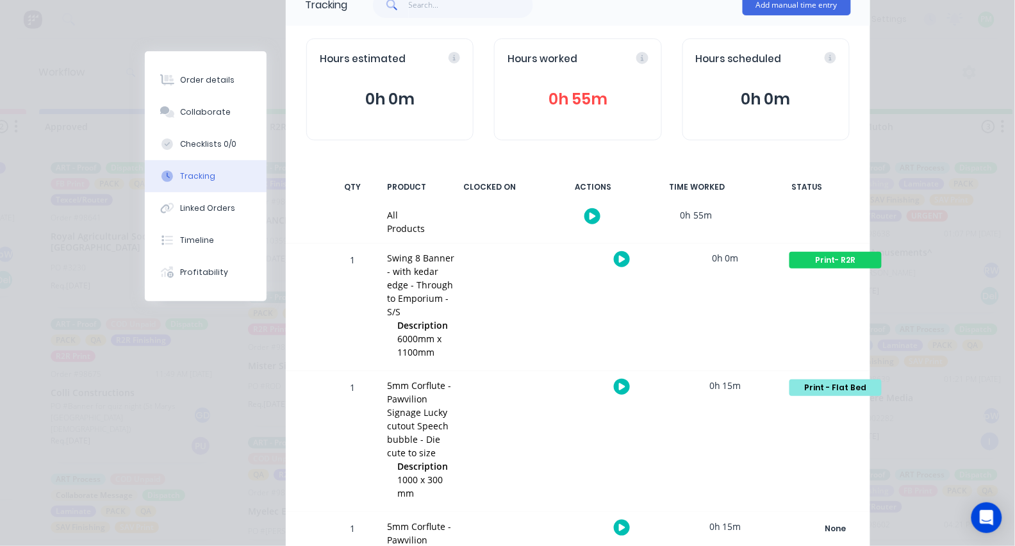
scroll to position [108, 0]
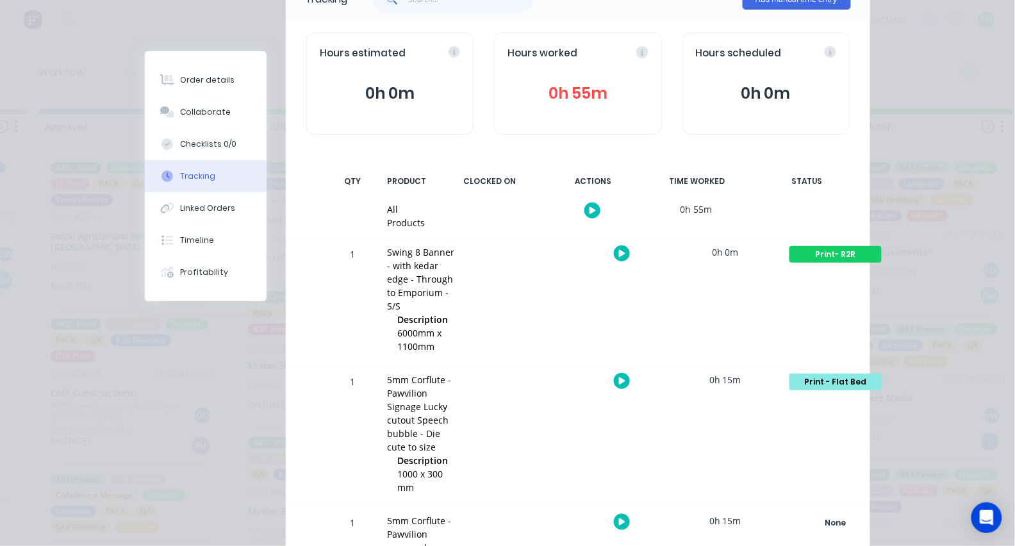
click at [810, 377] on div "Print - Flat Bed" at bounding box center [835, 381] width 92 height 17
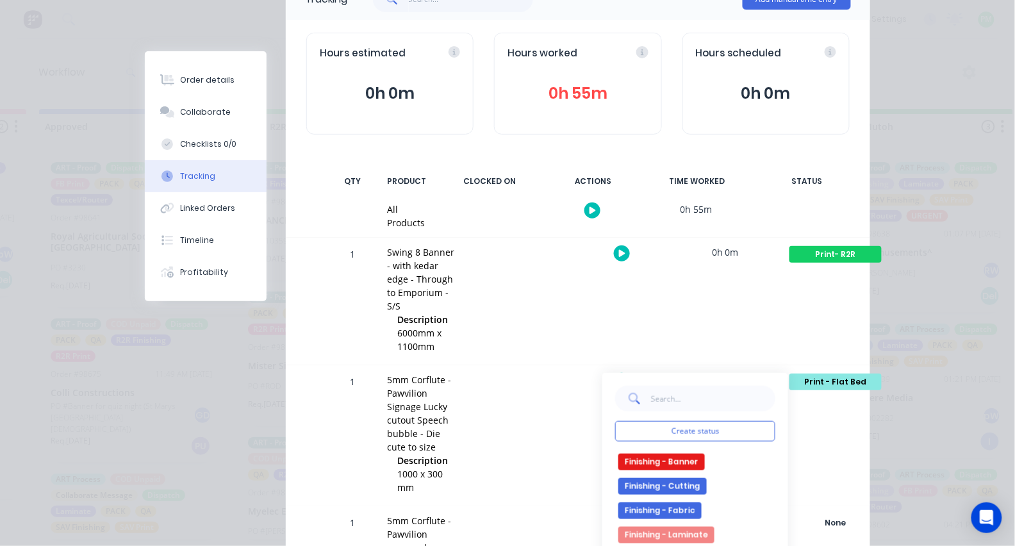
scroll to position [146, 0]
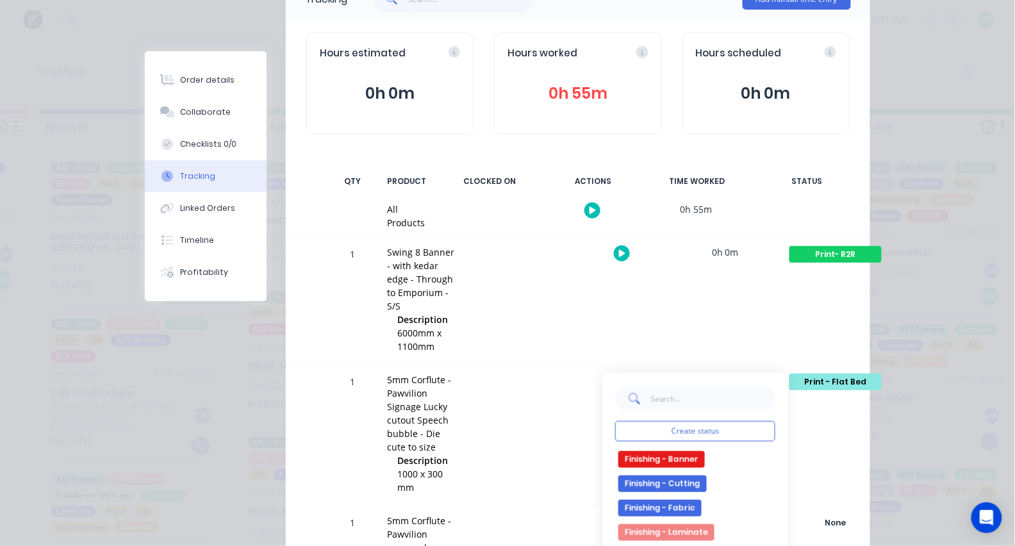
click at [667, 481] on button "Finishing - Cutting" at bounding box center [662, 483] width 88 height 17
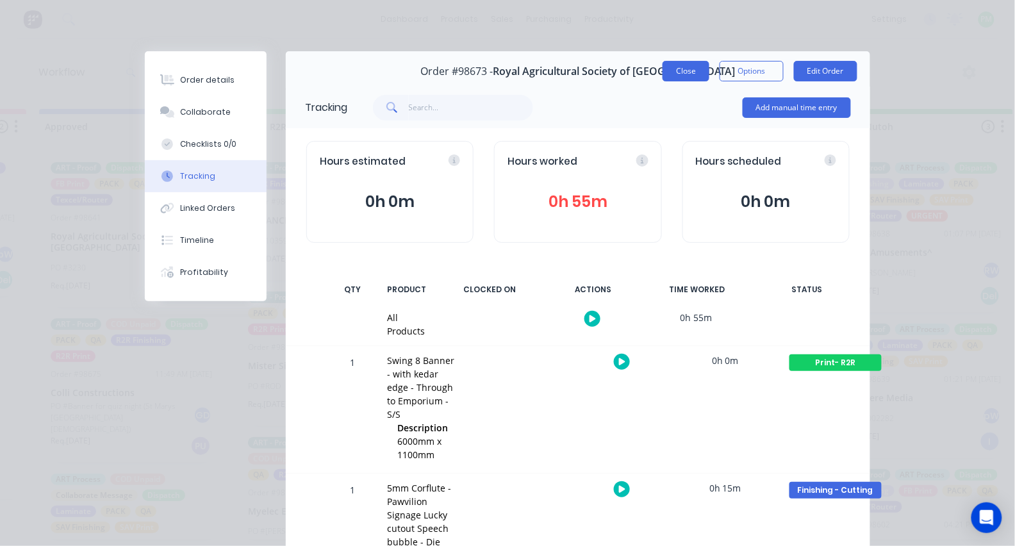
scroll to position [0, 0]
click at [683, 69] on button "Close" at bounding box center [685, 71] width 47 height 20
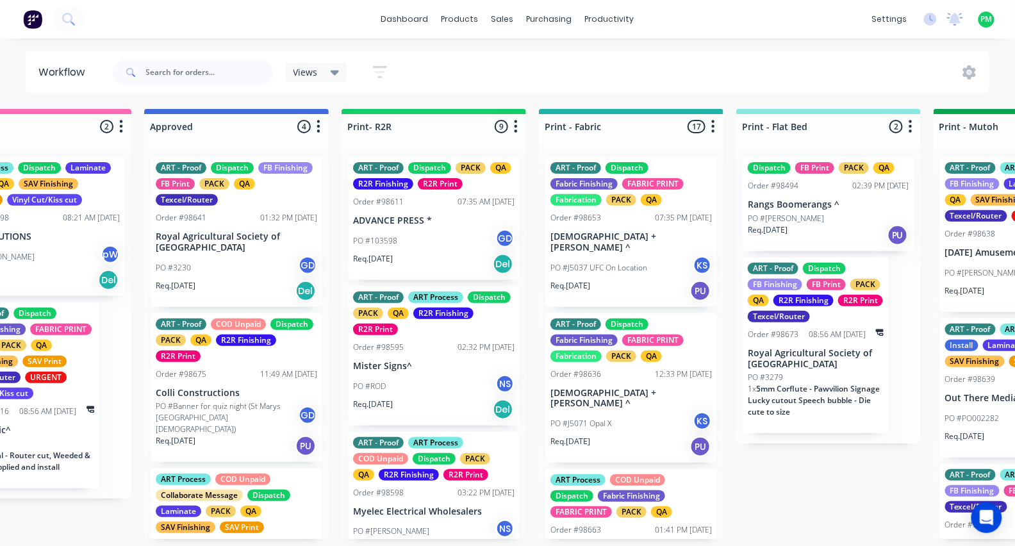
scroll to position [0, 1224]
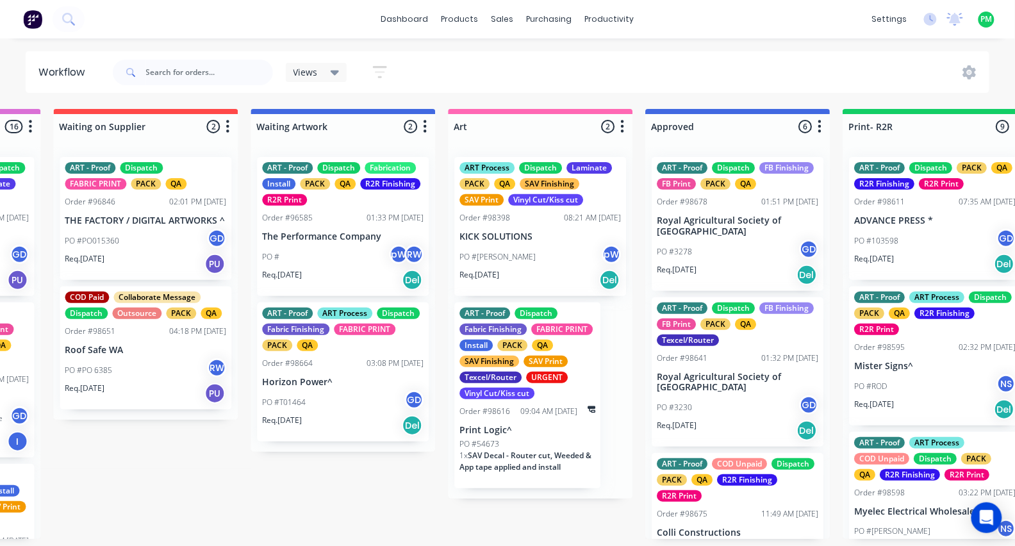
scroll to position [0, 782]
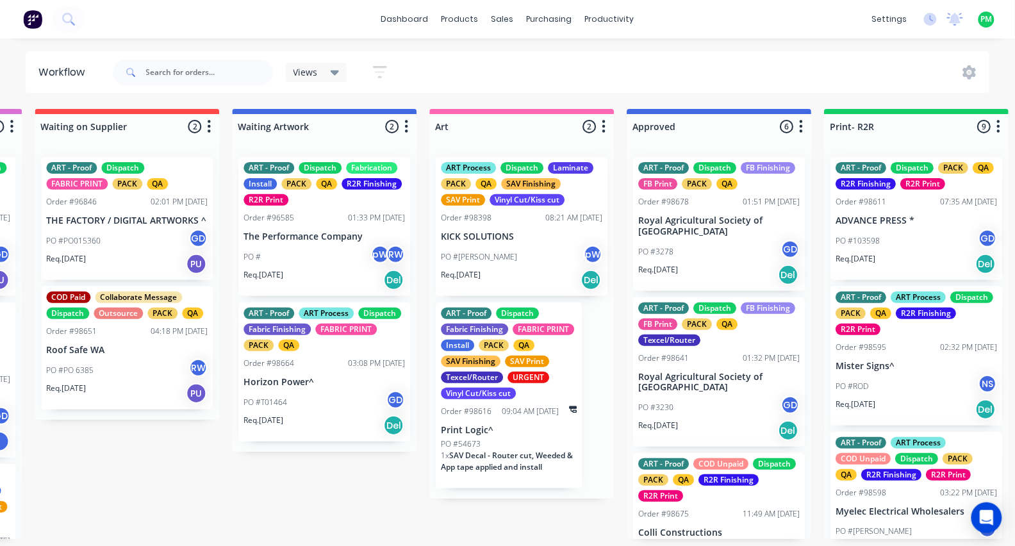
click at [693, 236] on p "Royal Agricultural Society of [GEOGRAPHIC_DATA]" at bounding box center [718, 226] width 161 height 22
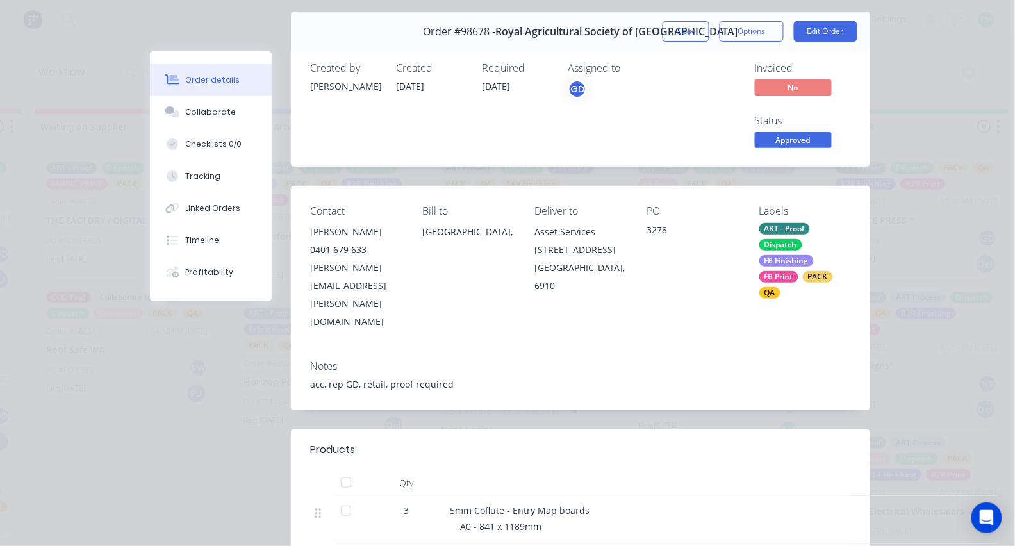
scroll to position [40, 0]
click at [801, 136] on span "Approved" at bounding box center [793, 140] width 77 height 16
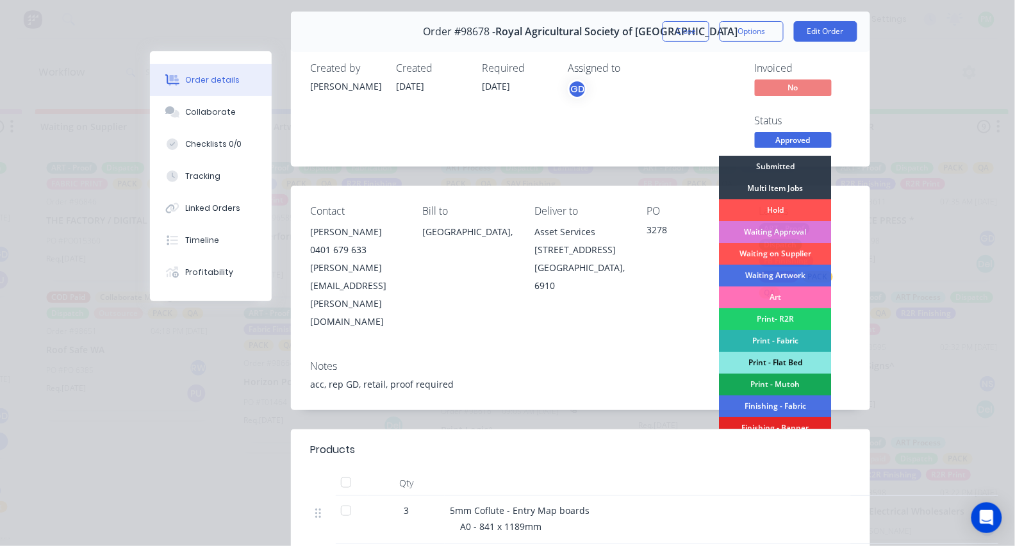
click at [776, 362] on div "Print - Flat Bed" at bounding box center [775, 363] width 112 height 22
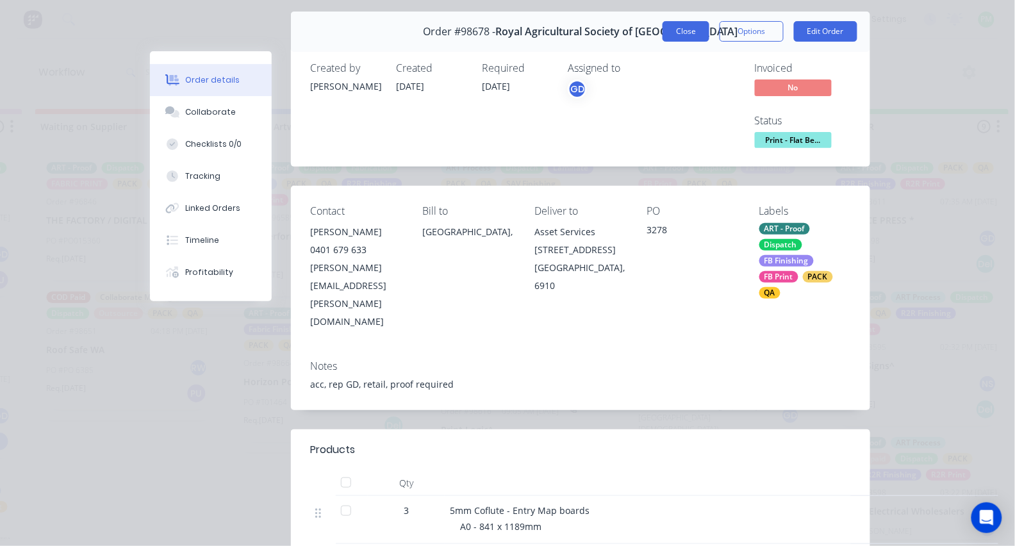
click at [694, 26] on button "Close" at bounding box center [685, 31] width 47 height 20
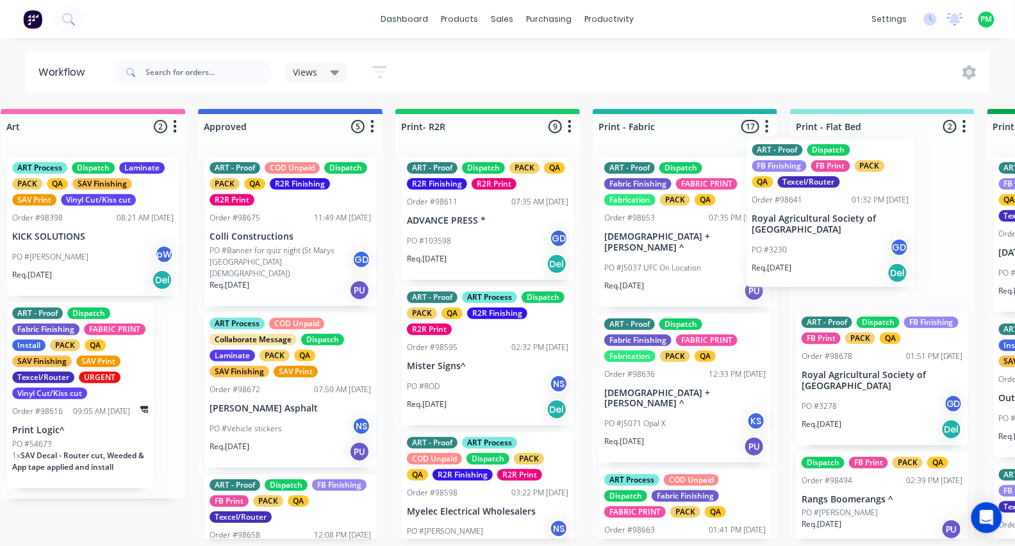
drag, startPoint x: 692, startPoint y: 250, endPoint x: 801, endPoint y: 235, distance: 110.0
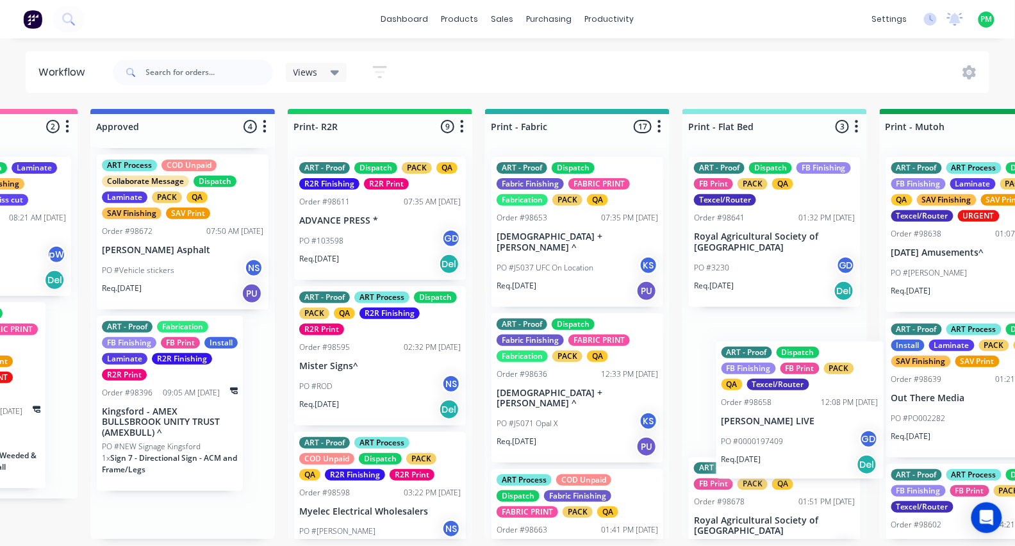
scroll to position [0, 1323]
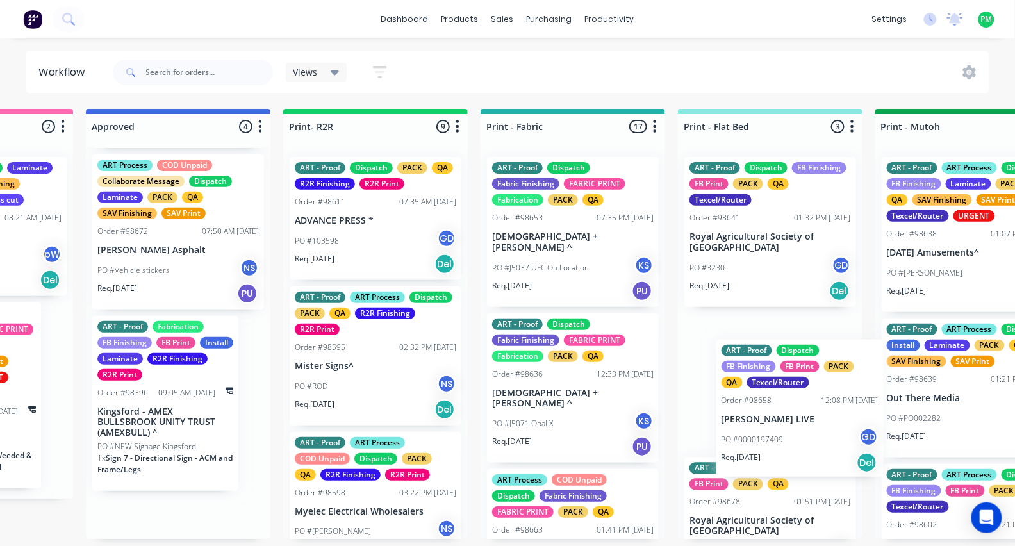
drag, startPoint x: 161, startPoint y: 336, endPoint x: 789, endPoint y: 374, distance: 628.9
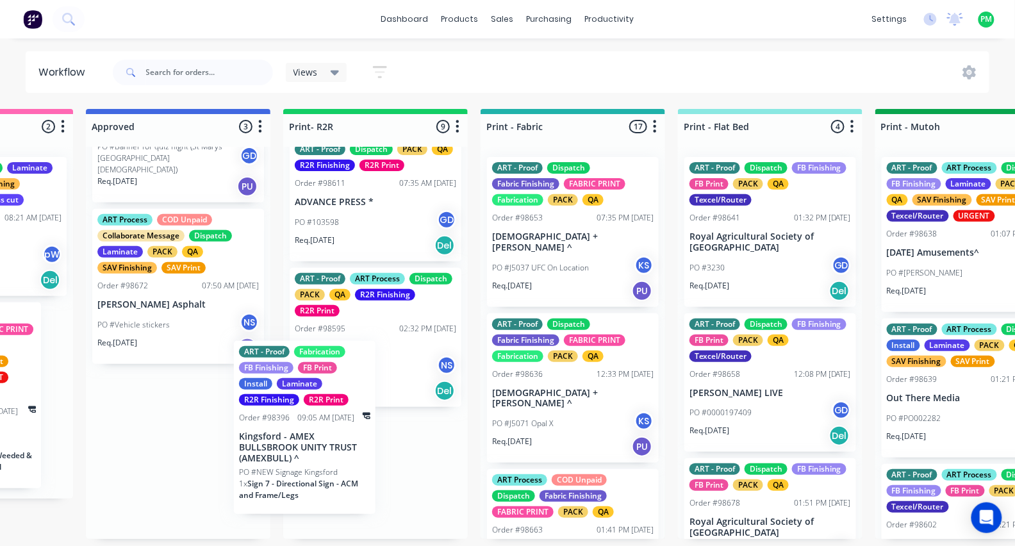
scroll to position [0, 1320]
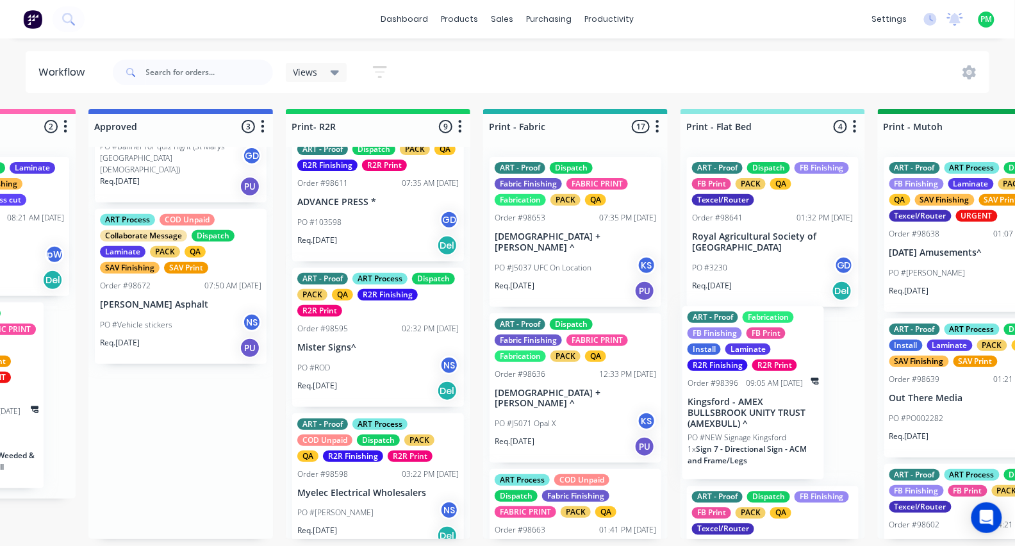
drag, startPoint x: 142, startPoint y: 430, endPoint x: 744, endPoint y: 380, distance: 604.8
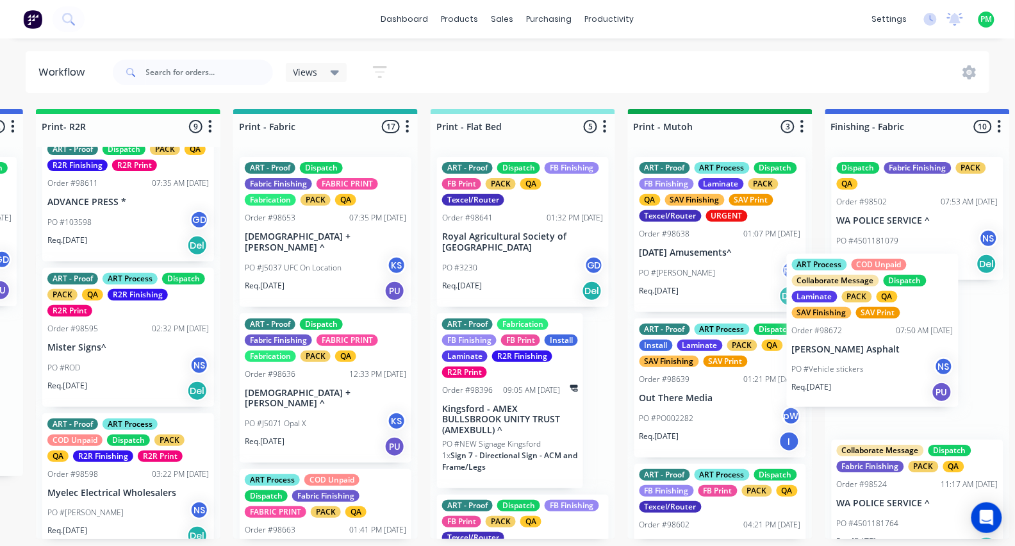
scroll to position [0, 1576]
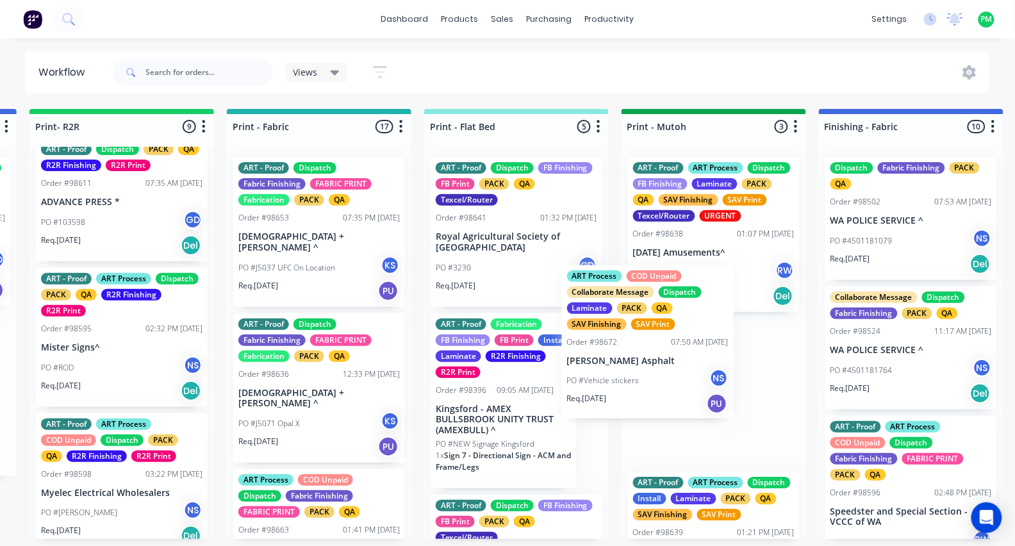
drag, startPoint x: 180, startPoint y: 374, endPoint x: 651, endPoint y: 339, distance: 472.1
click at [651, 339] on div "Submitted 16 Status colour #273444 hex #273444 Save Cancel Summaries Total orde…" at bounding box center [875, 324] width 4923 height 430
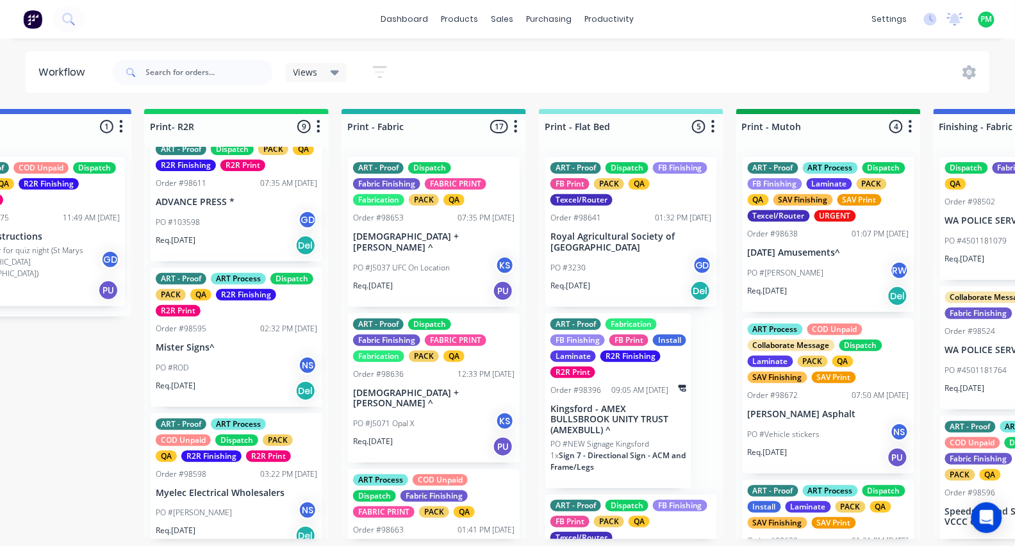
scroll to position [0, 1461]
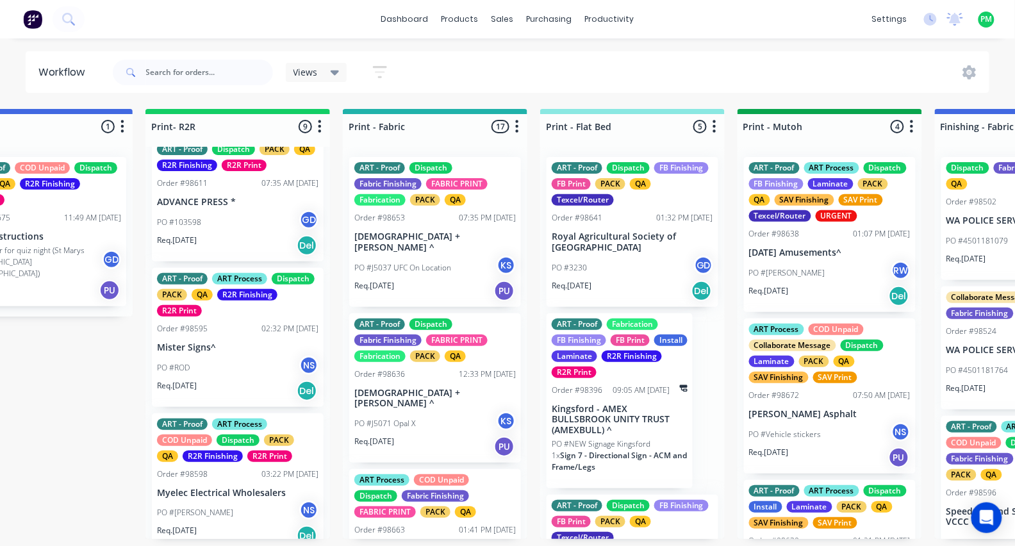
click at [644, 251] on div "ART - Proof Dispatch FB Finishing FB Print PACK QA Texcel/Router Order #98641 0…" at bounding box center [632, 232] width 172 height 150
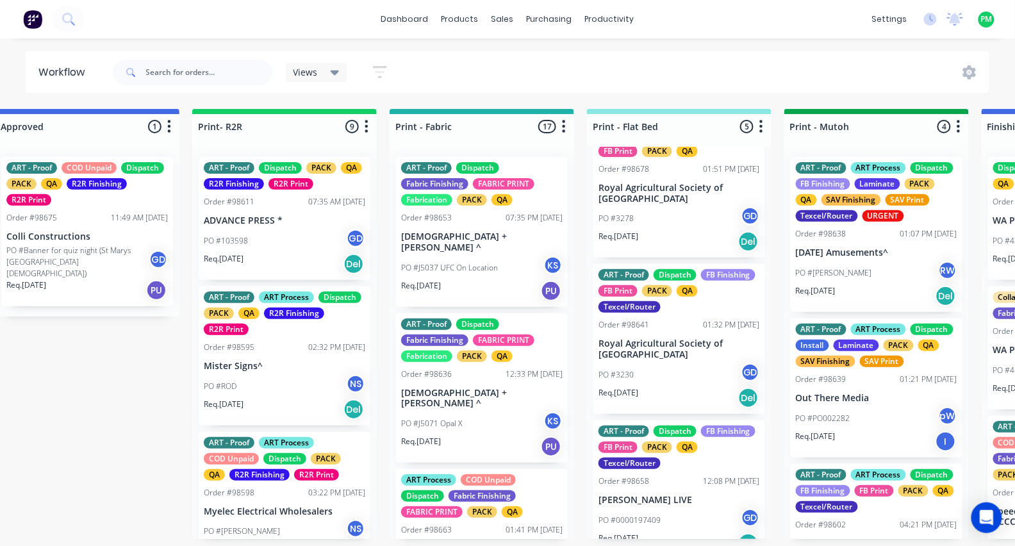
scroll to position [148, 0]
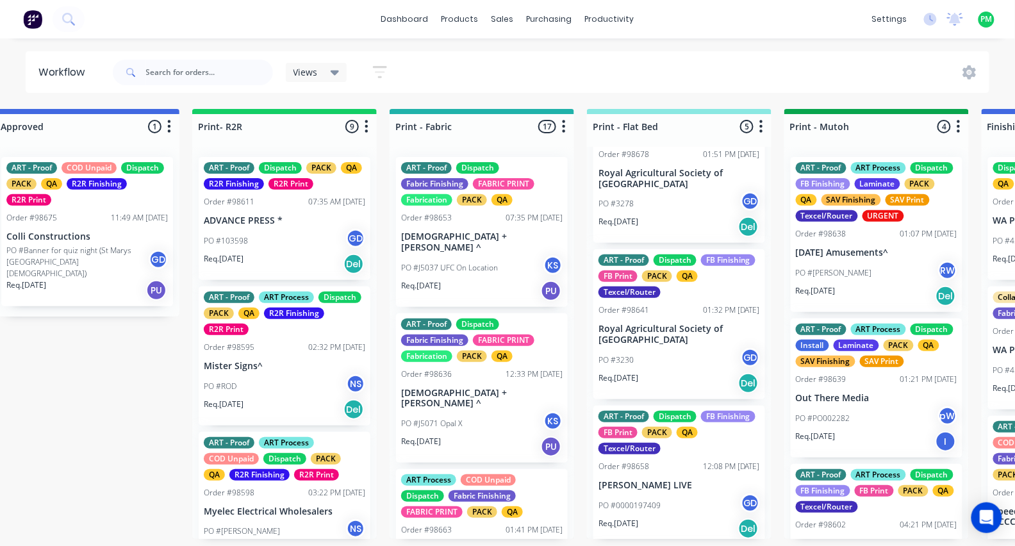
click at [651, 371] on div "PO #3230 GD" at bounding box center [678, 360] width 161 height 24
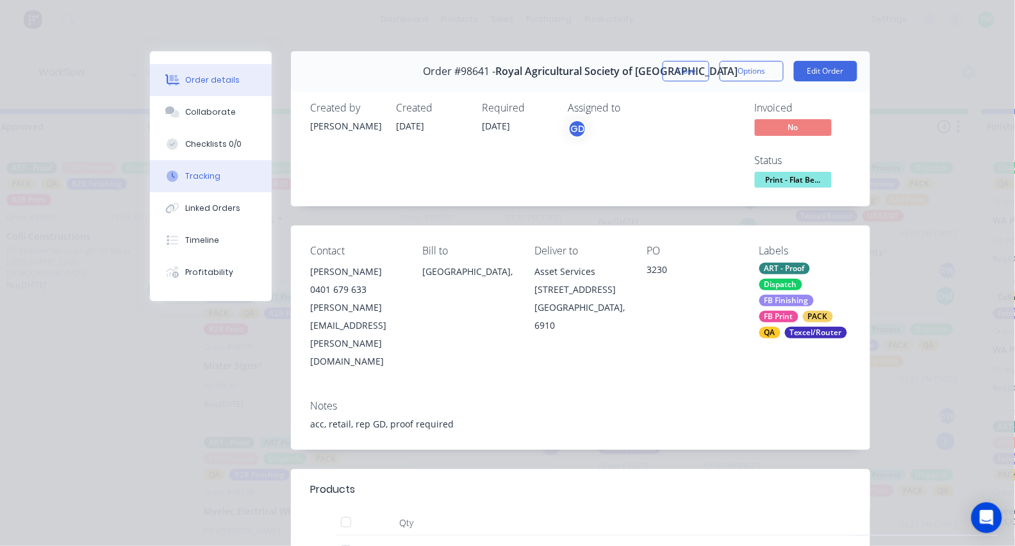
click at [214, 179] on div "Tracking" at bounding box center [203, 176] width 35 height 12
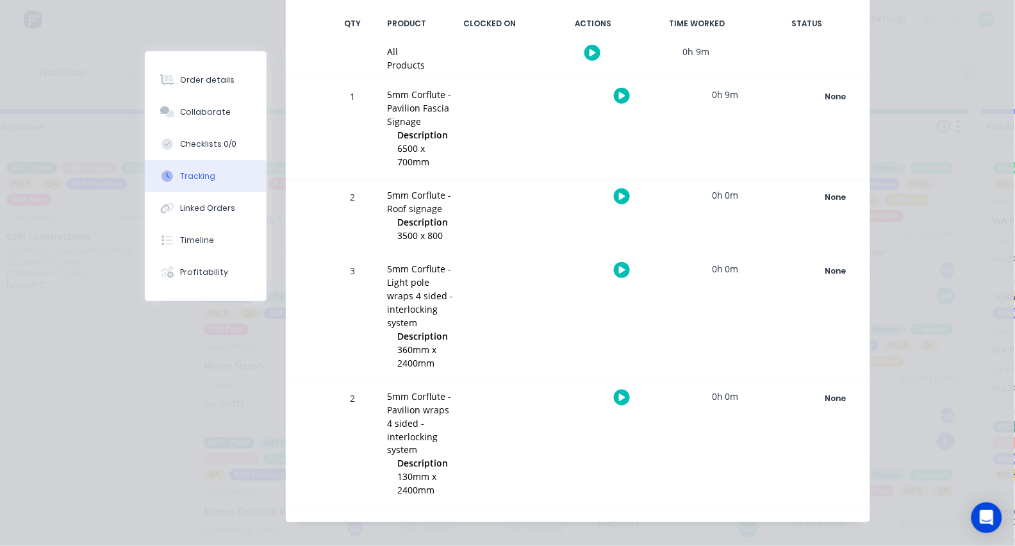
scroll to position [265, 0]
click at [622, 395] on icon "button" at bounding box center [622, 398] width 6 height 7
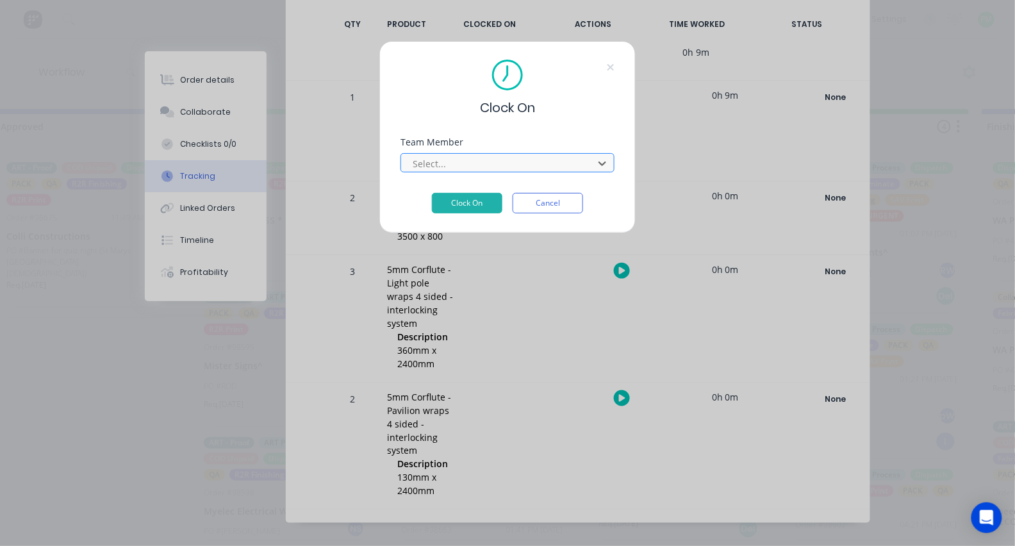
click at [453, 172] on div at bounding box center [499, 164] width 176 height 16
type input "pro"
click at [467, 207] on button "Clock On" at bounding box center [467, 203] width 70 height 20
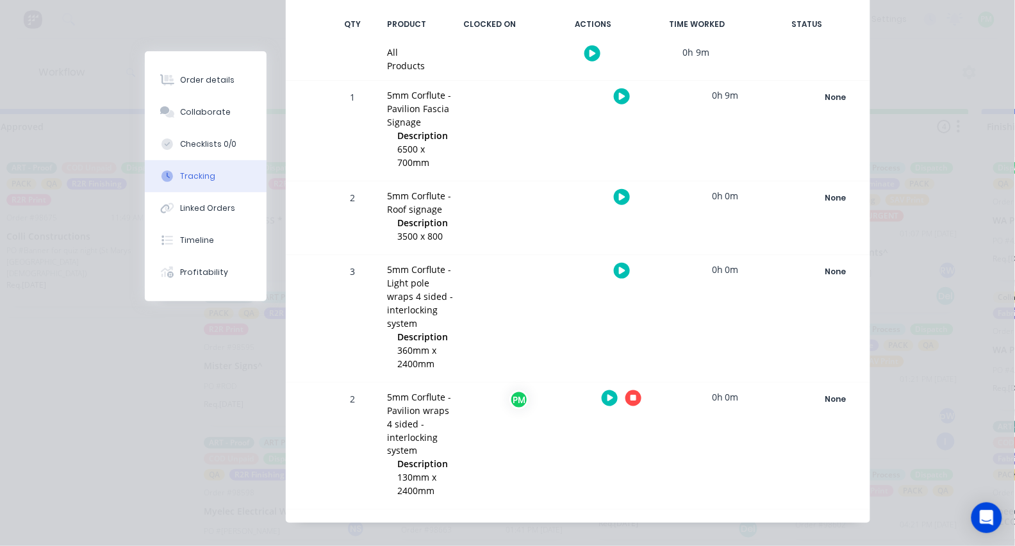
click at [628, 393] on button "button" at bounding box center [633, 398] width 16 height 16
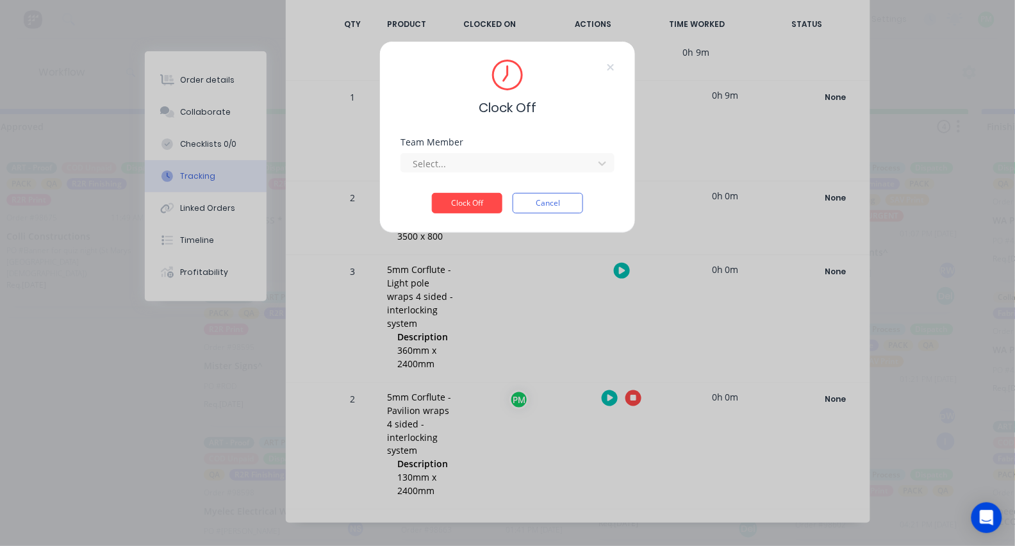
click at [550, 179] on div "Team Member Select..." at bounding box center [507, 165] width 214 height 55
click at [550, 180] on div "Team Member Select..." at bounding box center [507, 165] width 214 height 55
click at [536, 168] on div at bounding box center [499, 164] width 176 height 16
type input "pro"
click at [467, 207] on button "Clock Off" at bounding box center [467, 203] width 70 height 20
